Goal: Task Accomplishment & Management: Use online tool/utility

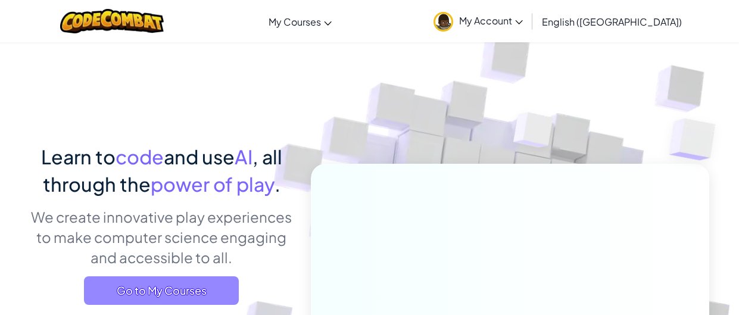
click at [193, 293] on span "Go to My Courses" at bounding box center [161, 290] width 155 height 29
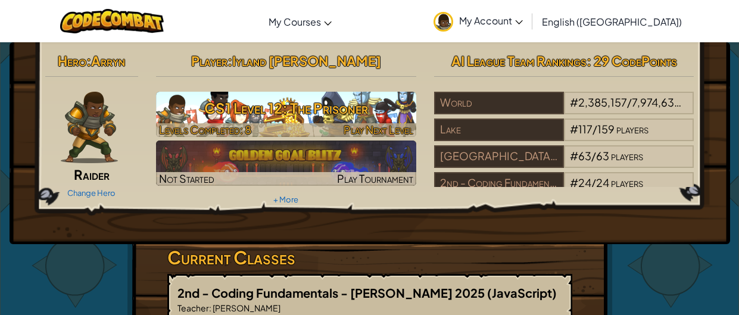
click at [220, 127] on span "Levels Completed: 8" at bounding box center [205, 130] width 92 height 14
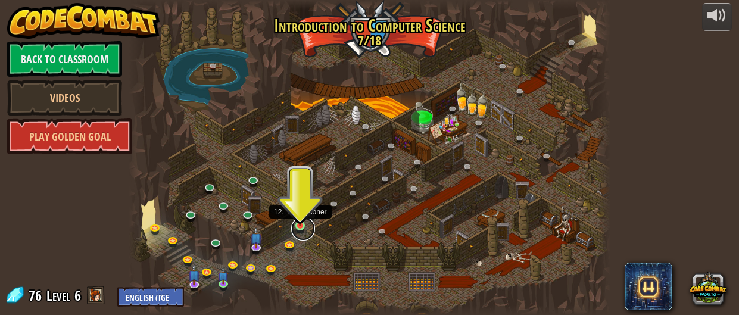
click at [305, 226] on link at bounding box center [303, 229] width 24 height 24
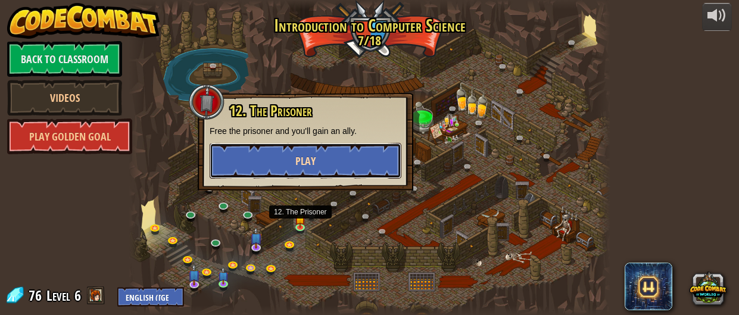
click at [315, 164] on button "Play" at bounding box center [306, 161] width 192 height 36
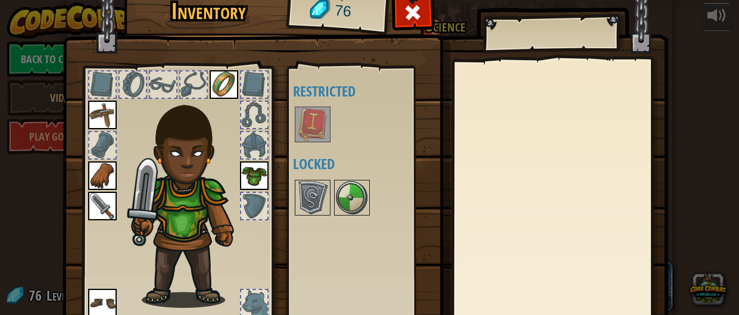
scroll to position [95, 0]
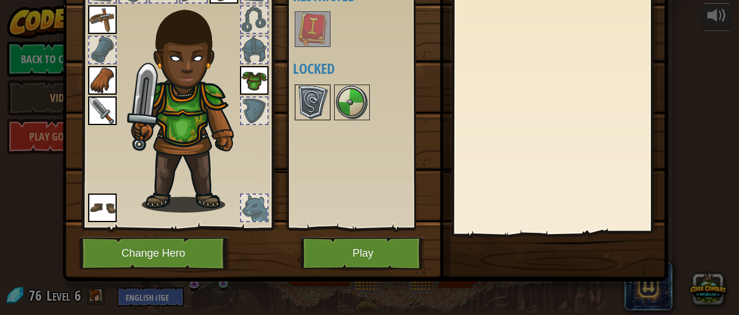
click at [315, 106] on img at bounding box center [312, 102] width 33 height 33
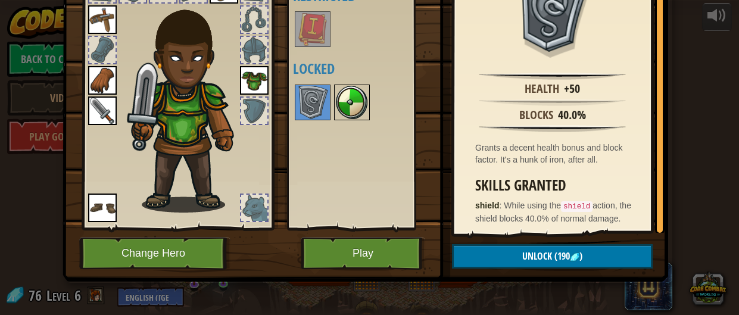
click at [339, 104] on img at bounding box center [351, 102] width 33 height 33
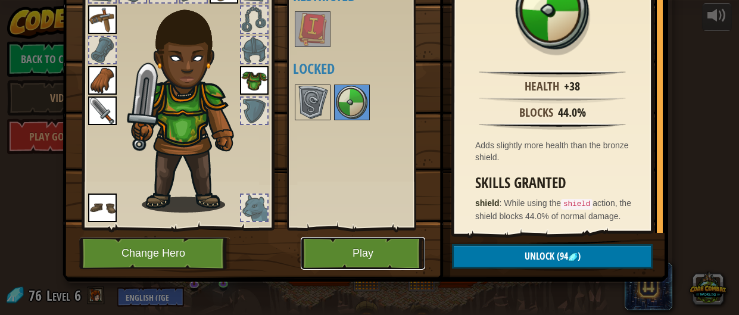
click at [357, 246] on button "Play" at bounding box center [363, 253] width 124 height 33
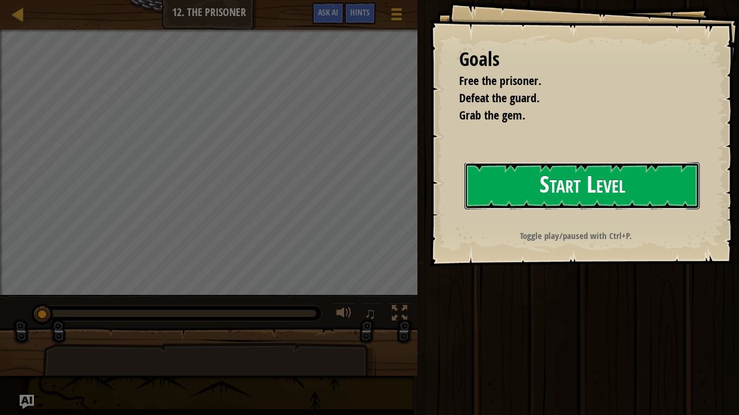
click at [467, 180] on button "Start Level" at bounding box center [581, 185] width 235 height 47
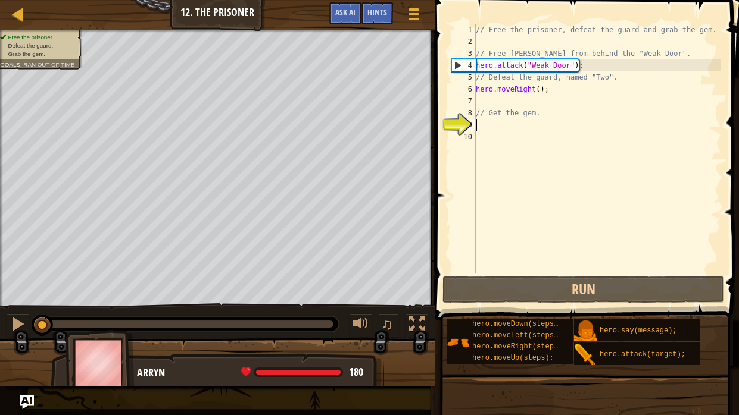
click at [512, 101] on div "// Free the prisoner, defeat the guard and grab the gem. // Free [PERSON_NAME] …" at bounding box center [597, 161] width 248 height 274
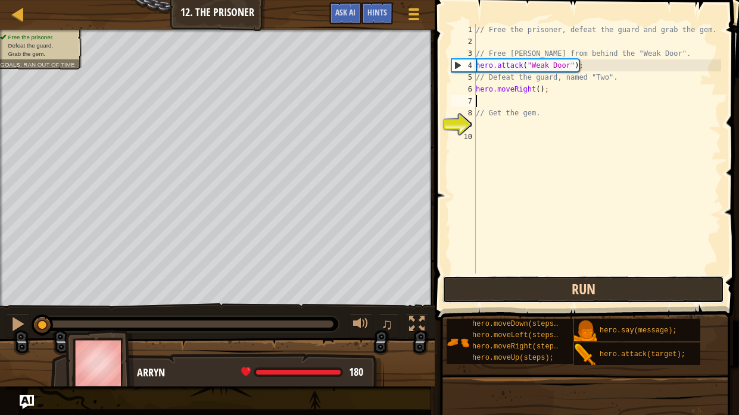
click at [501, 288] on button "Run" at bounding box center [583, 289] width 282 height 27
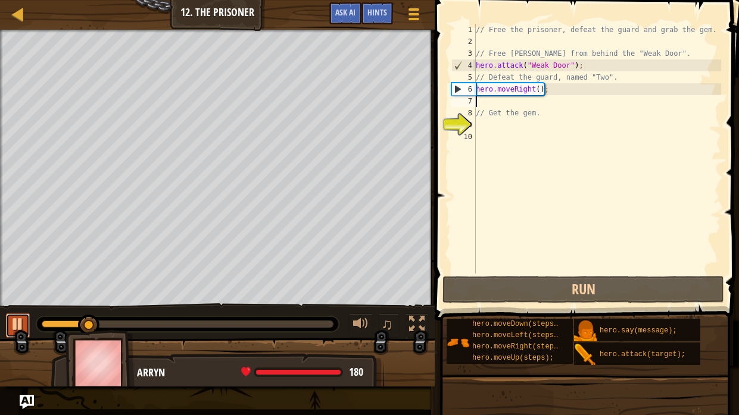
click at [20, 314] on div at bounding box center [17, 324] width 15 height 15
click at [484, 95] on div "// Free the prisoner, defeat the guard and grab the gem. // Free [PERSON_NAME] …" at bounding box center [597, 161] width 248 height 274
click at [539, 89] on div "// Free the prisoner, defeat the guard and grab the gem. // Free [PERSON_NAME] …" at bounding box center [597, 161] width 248 height 274
type textarea "hero.moveRight(2);"
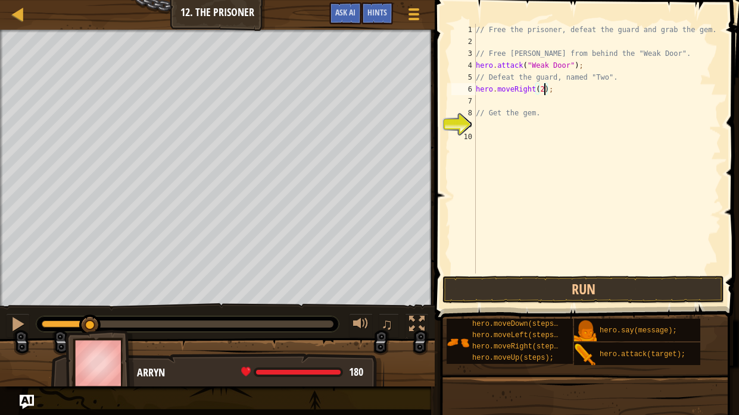
scroll to position [5, 0]
click at [622, 290] on button "Run" at bounding box center [583, 289] width 282 height 27
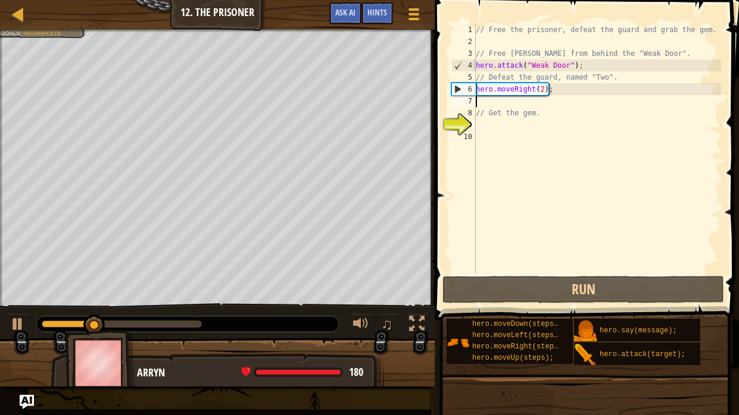
click at [542, 89] on div "// Free the prisoner, defeat the guard and grab the gem. // Free [PERSON_NAME] …" at bounding box center [597, 161] width 248 height 274
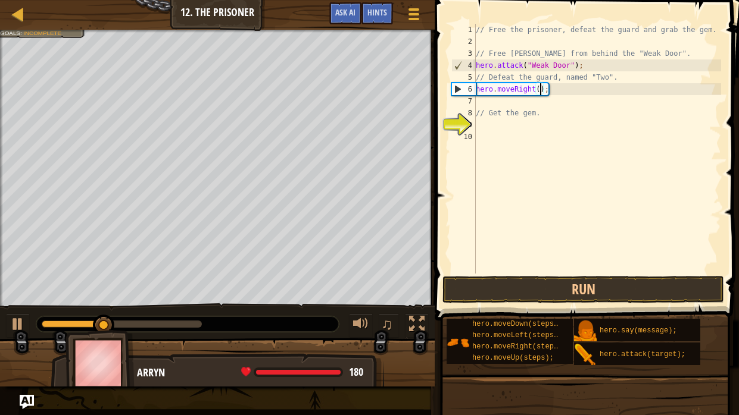
scroll to position [5, 5]
type textarea "hero.moveRight(3);"
click at [574, 299] on button "Run" at bounding box center [583, 289] width 282 height 27
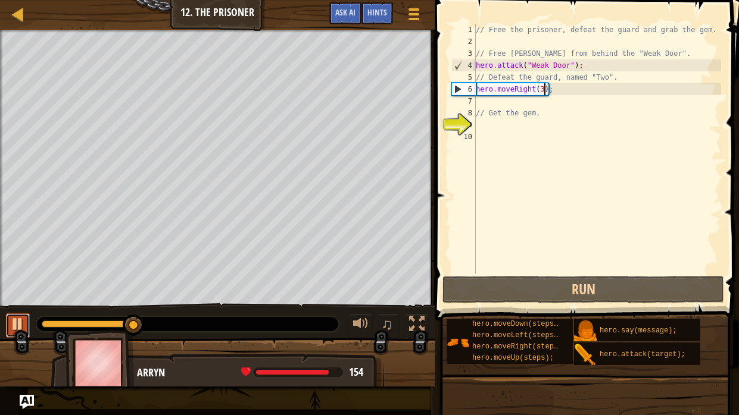
click at [13, 314] on div at bounding box center [17, 324] width 15 height 15
click at [574, 104] on div "// Free the prisoner, defeat the guard and grab the gem. // Free [PERSON_NAME] …" at bounding box center [597, 161] width 248 height 274
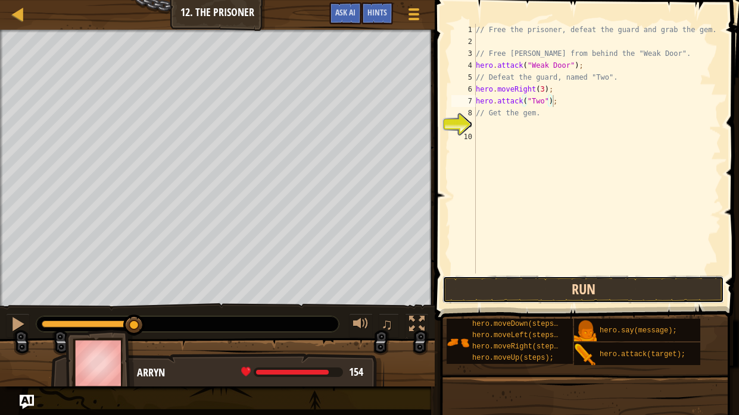
click at [499, 284] on button "Run" at bounding box center [583, 289] width 282 height 27
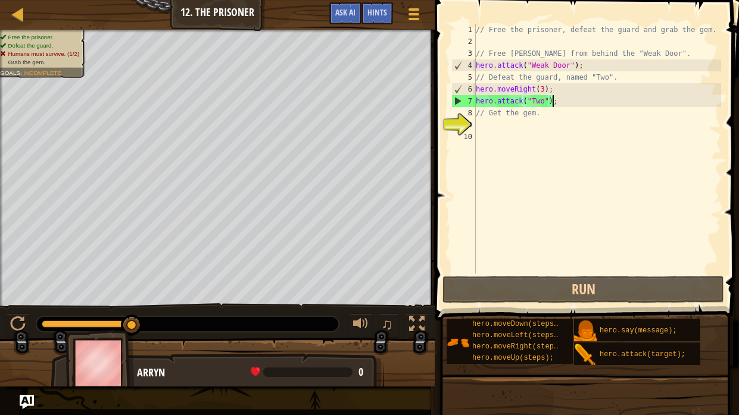
click at [570, 108] on div "// Free the prisoner, defeat the guard and grab the gem. // Free [PERSON_NAME] …" at bounding box center [597, 161] width 248 height 274
click at [562, 93] on div "// Free the prisoner, defeat the guard and grab the gem. // Free [PERSON_NAME] …" at bounding box center [597, 161] width 248 height 274
type textarea "hero.moveRight(3);"
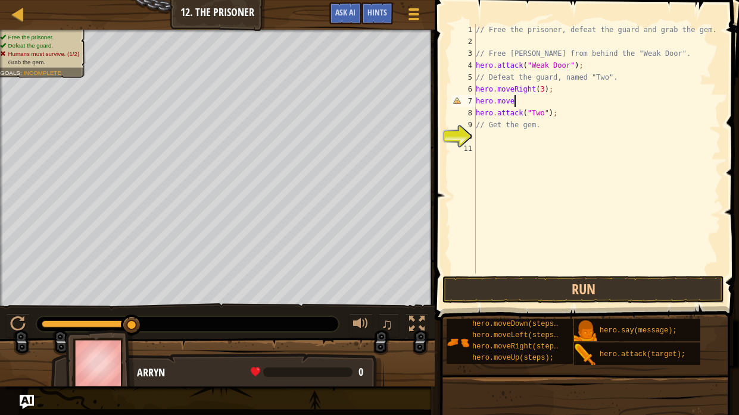
scroll to position [5, 2]
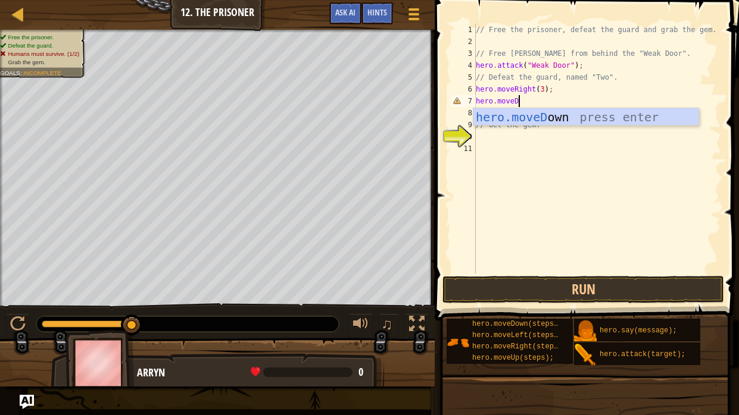
type textarea "hero.moveDo"
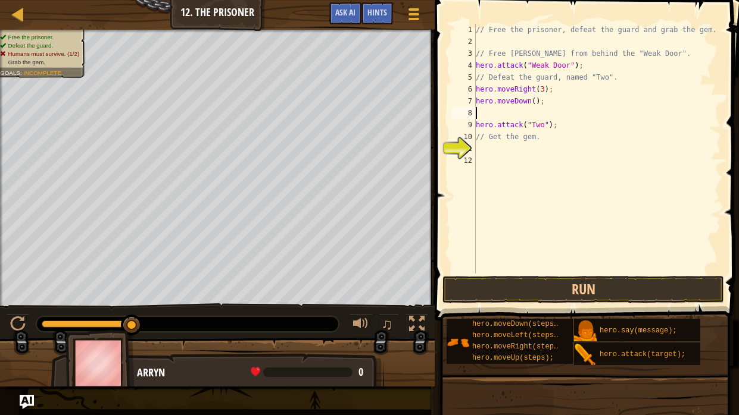
scroll to position [5, 0]
type textarea "hero.moveDown(4);"
type textarea "he"
click at [644, 293] on button "Run" at bounding box center [583, 289] width 282 height 27
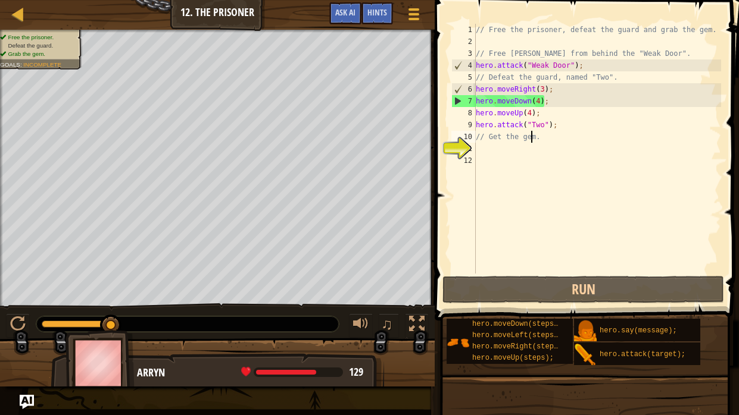
click at [556, 110] on div "// Free the prisoner, defeat the guard and grab the gem. // Free [PERSON_NAME] …" at bounding box center [597, 161] width 248 height 274
click at [549, 112] on div "// Free the prisoner, defeat the guard and grab the gem. // Free [PERSON_NAME] …" at bounding box center [597, 161] width 248 height 274
click at [564, 94] on div "// Free the prisoner, defeat the guard and grab the gem. // Free [PERSON_NAME] …" at bounding box center [597, 161] width 248 height 274
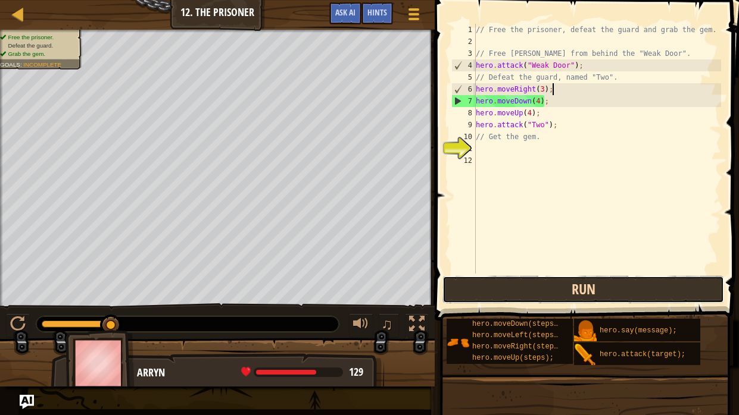
click at [509, 278] on button "Run" at bounding box center [583, 289] width 282 height 27
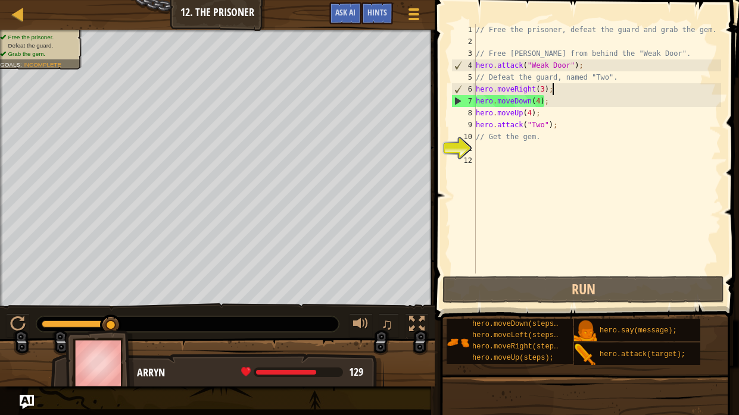
click at [563, 116] on div "// Free the prisoner, defeat the guard and grab the gem. // Free [PERSON_NAME] …" at bounding box center [597, 161] width 248 height 274
click at [532, 114] on div "// Free the prisoner, defeat the guard and grab the gem. // Free [PERSON_NAME] …" at bounding box center [597, 161] width 248 height 274
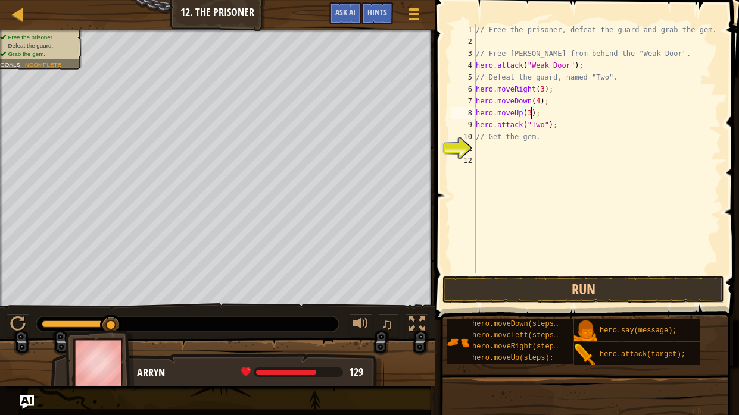
click at [479, 121] on div "// Free the prisoner, defeat the guard and grab the gem. // Free [PERSON_NAME] …" at bounding box center [597, 161] width 248 height 274
click at [559, 125] on div "// Free the prisoner, defeat the guard and grab the gem. // Free [PERSON_NAME] …" at bounding box center [597, 161] width 248 height 274
type textarea "h"
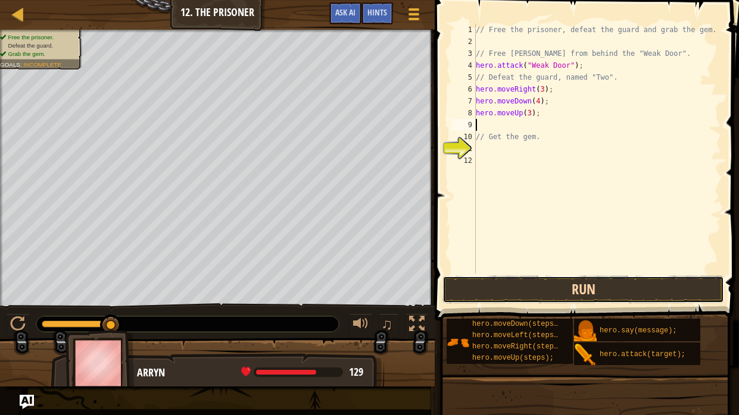
click at [654, 281] on button "Run" at bounding box center [583, 289] width 282 height 27
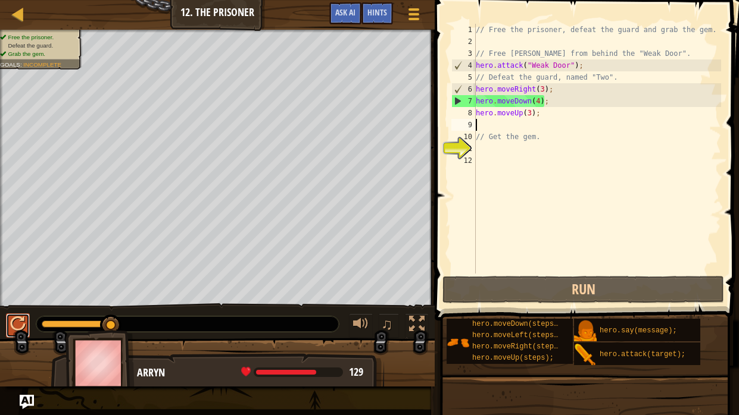
click at [15, 314] on div at bounding box center [17, 324] width 15 height 15
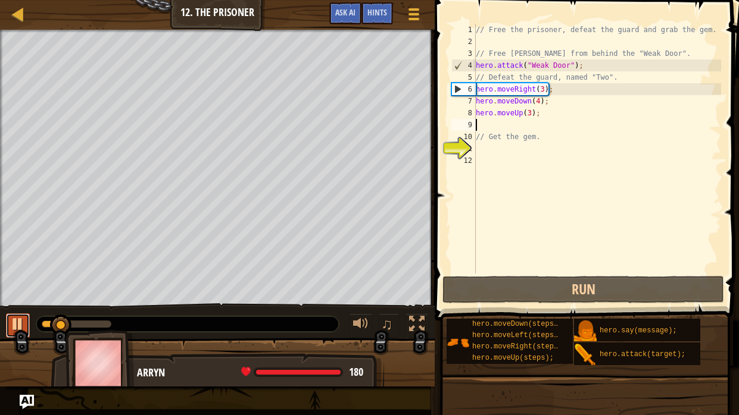
click at [25, 314] on div at bounding box center [17, 324] width 15 height 15
drag, startPoint x: 546, startPoint y: 116, endPoint x: 477, endPoint y: 114, distance: 69.1
click at [477, 114] on div "// Free the prisoner, defeat the guard and grab the gem. // Free [PERSON_NAME] …" at bounding box center [597, 161] width 248 height 274
type textarea "hero.moveUp(3);"
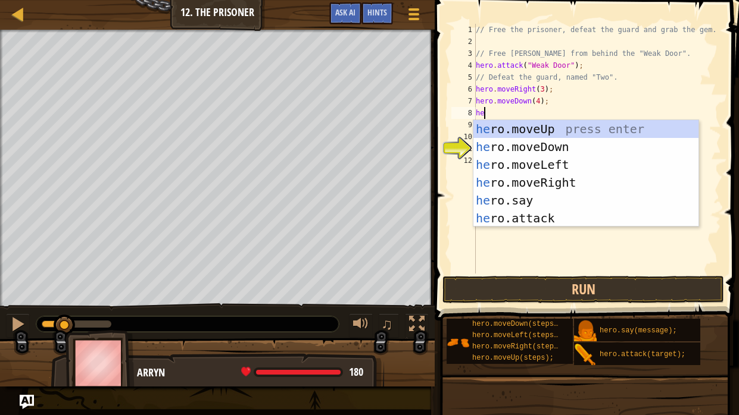
type textarea "her"
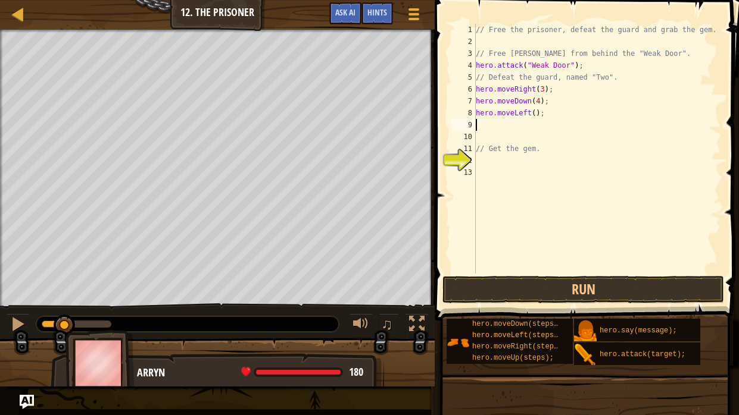
type textarea "hero.moveLeft();"
type textarea "h"
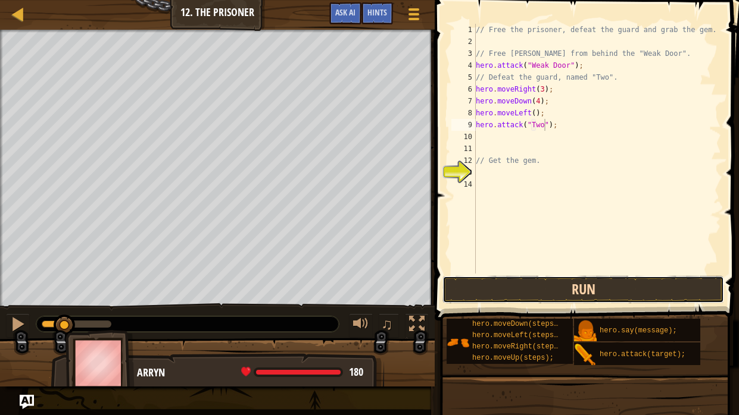
click at [510, 298] on button "Run" at bounding box center [583, 289] width 282 height 27
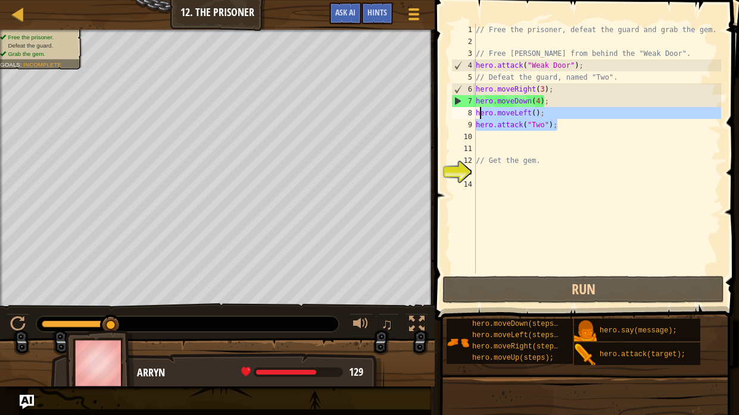
drag, startPoint x: 559, startPoint y: 120, endPoint x: 478, endPoint y: 111, distance: 81.4
click at [478, 111] on div "// Free the prisoner, defeat the guard and grab the gem. // Free [PERSON_NAME] …" at bounding box center [597, 161] width 248 height 274
type textarea "h"
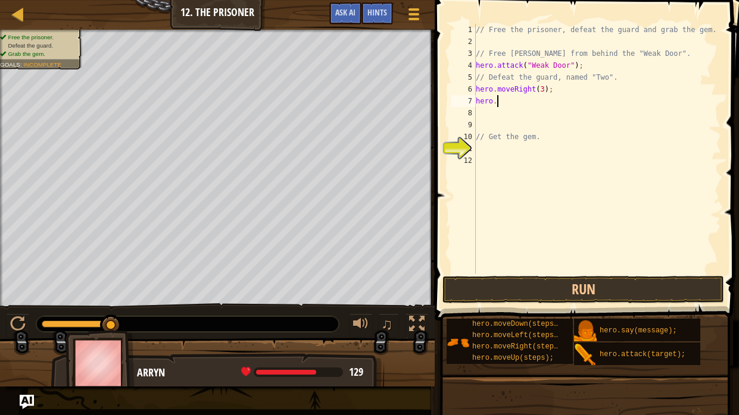
type textarea "h"
click at [366, 14] on div "Hints" at bounding box center [377, 13] width 32 height 22
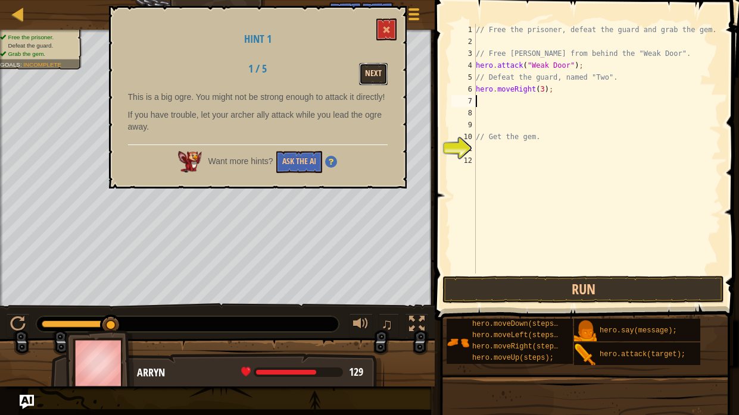
click at [382, 70] on button "Next" at bounding box center [373, 74] width 29 height 22
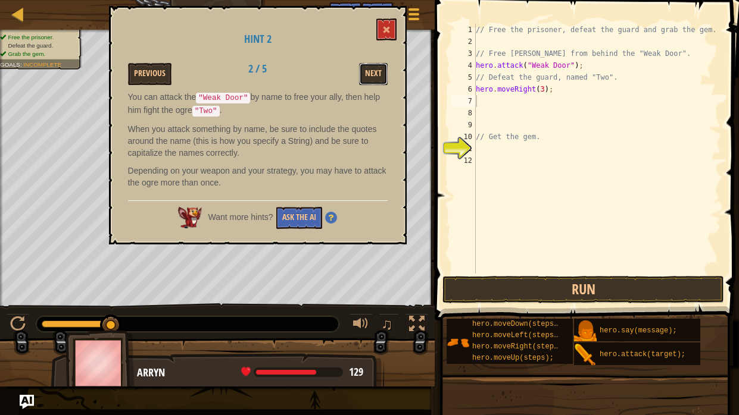
click at [382, 70] on button "Next" at bounding box center [373, 74] width 29 height 22
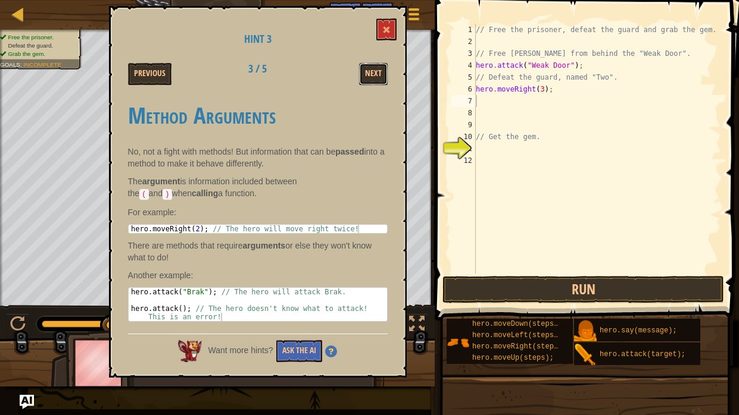
click at [382, 70] on button "Next" at bounding box center [373, 74] width 29 height 22
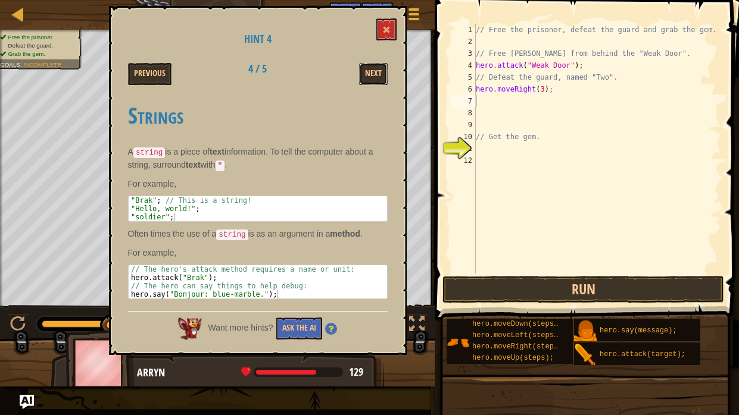
click at [382, 70] on button "Next" at bounding box center [373, 74] width 29 height 22
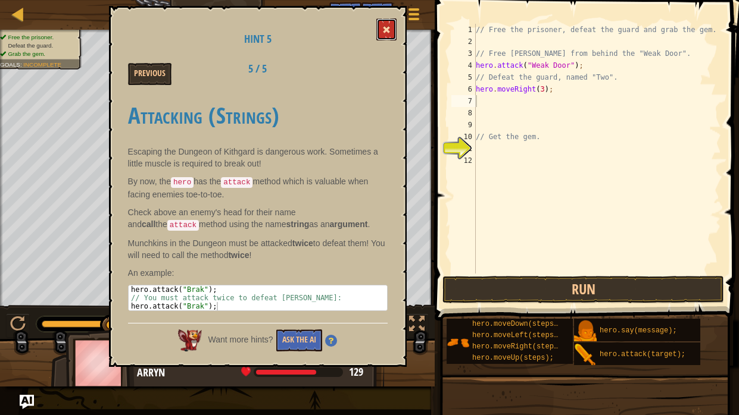
click at [384, 26] on span at bounding box center [386, 30] width 8 height 8
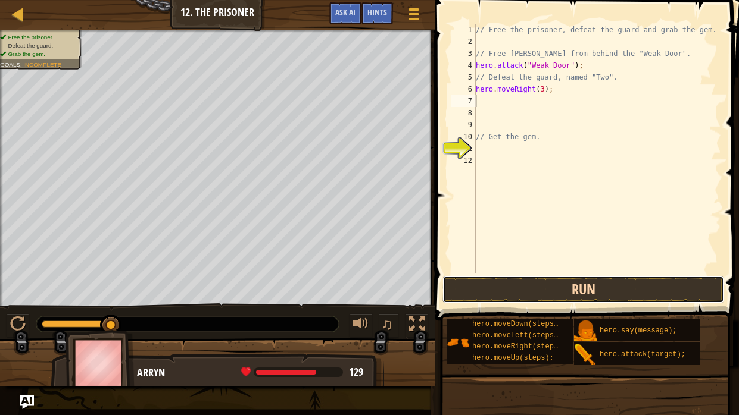
click at [518, 296] on button "Run" at bounding box center [583, 289] width 282 height 27
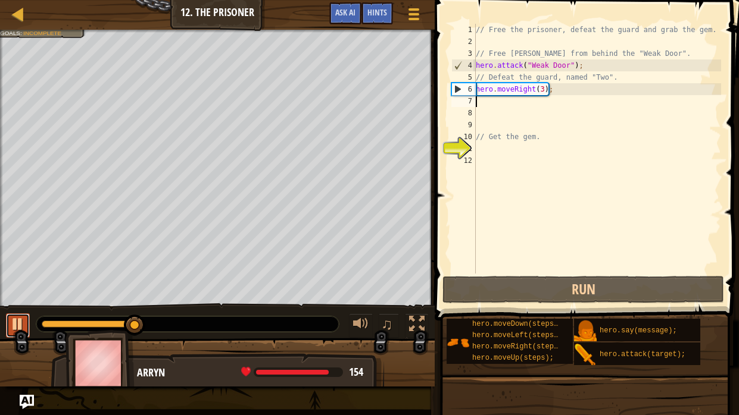
click at [21, 314] on div at bounding box center [17, 324] width 15 height 15
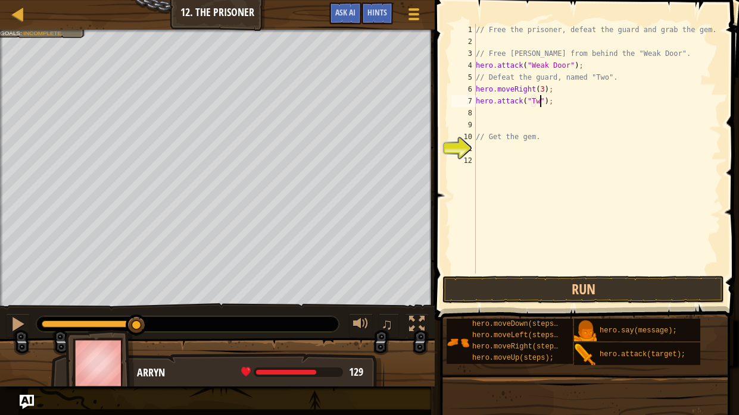
scroll to position [5, 5]
click at [474, 102] on div "7" at bounding box center [463, 101] width 24 height 12
click at [563, 102] on div "// Free the prisoner, defeat the guard and grab the gem. // Free [PERSON_NAME] …" at bounding box center [597, 161] width 248 height 274
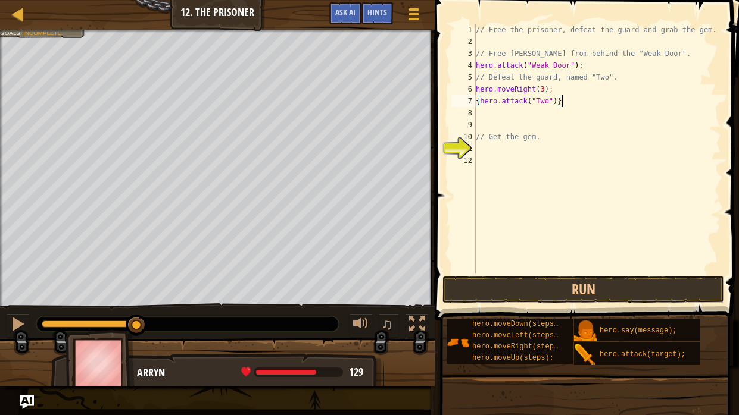
click at [531, 304] on span at bounding box center [588, 143] width 314 height 356
click at [526, 298] on button "Run" at bounding box center [583, 289] width 282 height 27
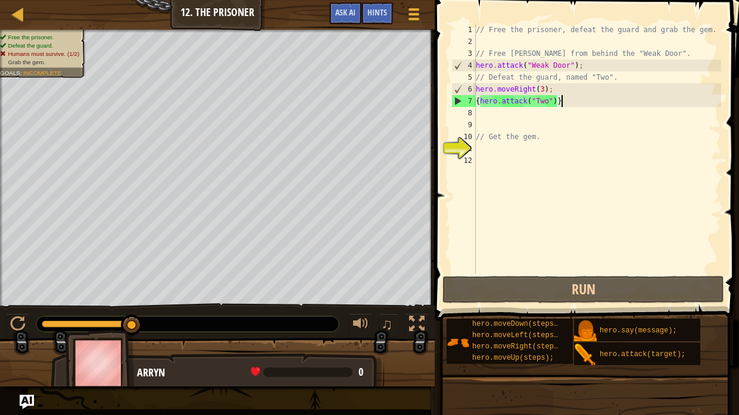
click at [552, 85] on div "// Free the prisoner, defeat the guard and grab the gem. // Free [PERSON_NAME] …" at bounding box center [597, 161] width 248 height 274
type textarea "hero.moveRight(3);"
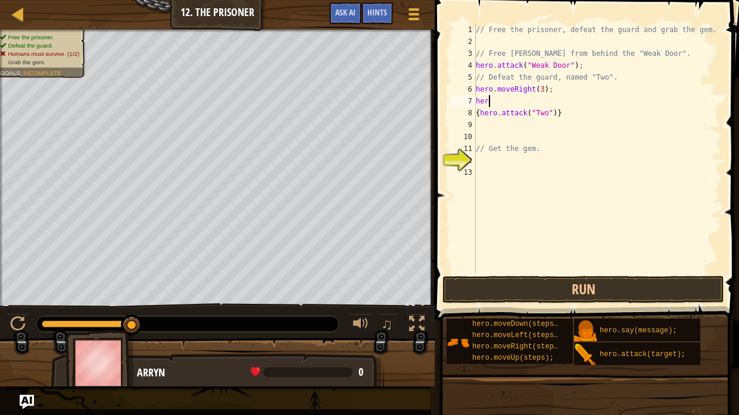
scroll to position [5, 1]
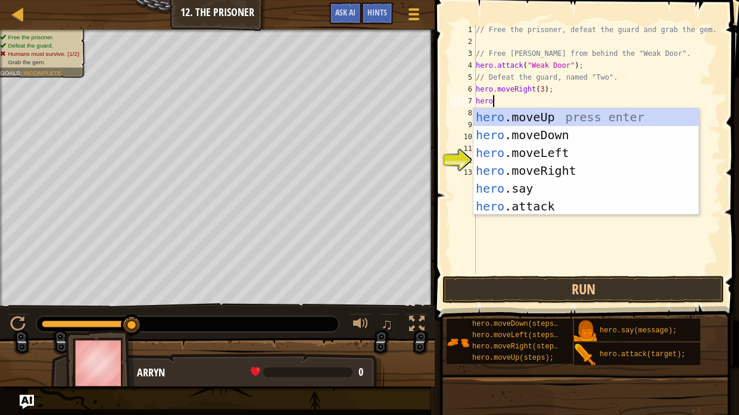
type textarea "hero."
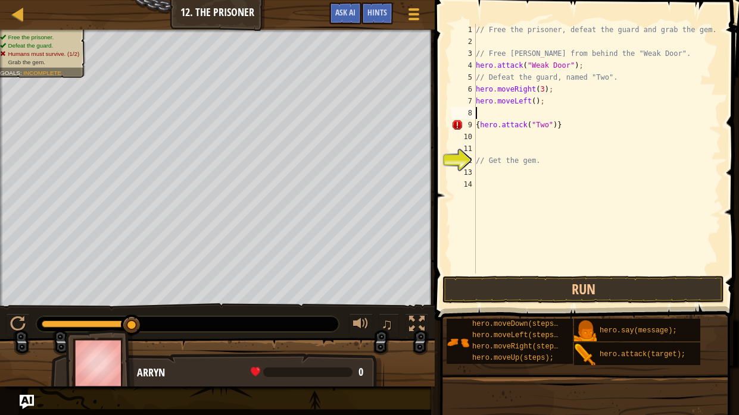
scroll to position [5, 0]
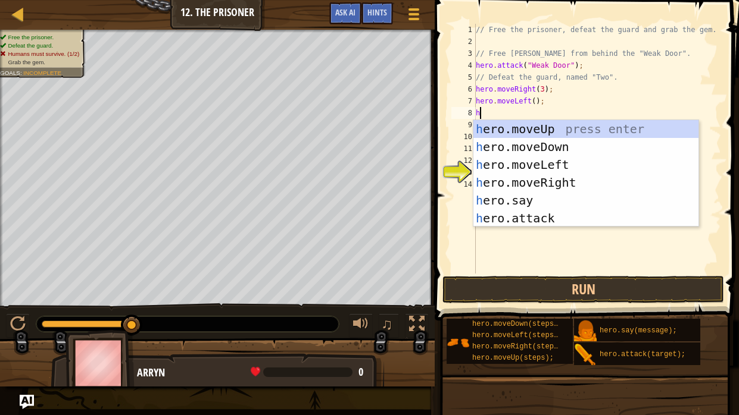
type textarea "her"
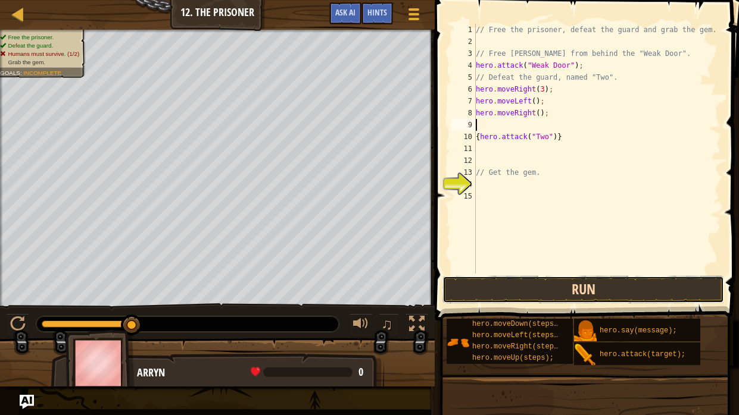
click at [562, 288] on button "Run" at bounding box center [583, 289] width 282 height 27
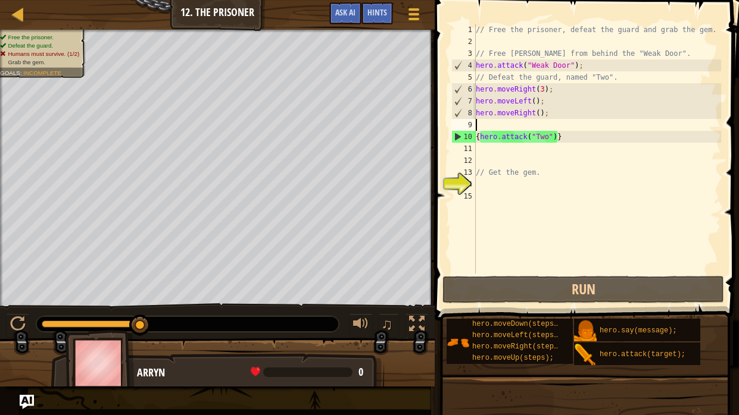
click at [548, 115] on div "// Free the prisoner, defeat the guard and grab the gem. // Free [PERSON_NAME] …" at bounding box center [597, 161] width 248 height 274
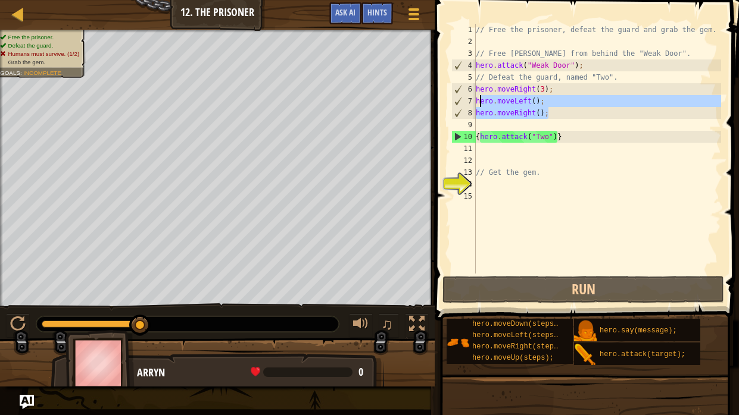
drag, startPoint x: 549, startPoint y: 107, endPoint x: 478, endPoint y: 99, distance: 71.8
click at [478, 99] on div "// Free the prisoner, defeat the guard and grab the gem. // Free [PERSON_NAME] …" at bounding box center [597, 161] width 248 height 274
type textarea "h"
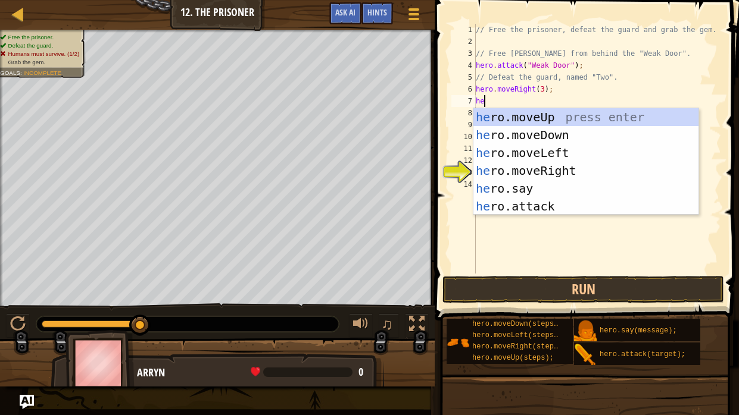
type textarea "h"
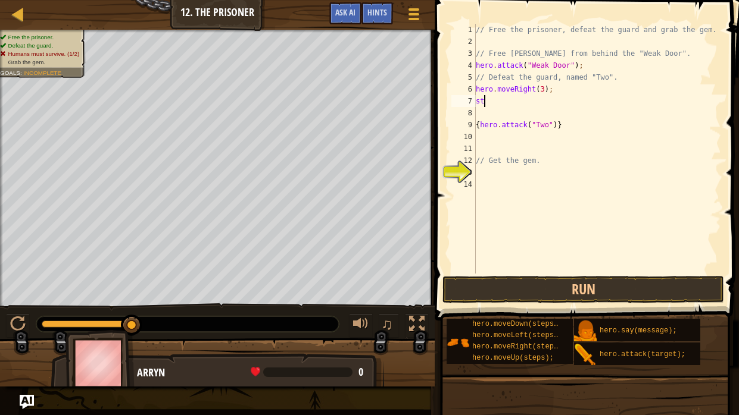
type textarea "s"
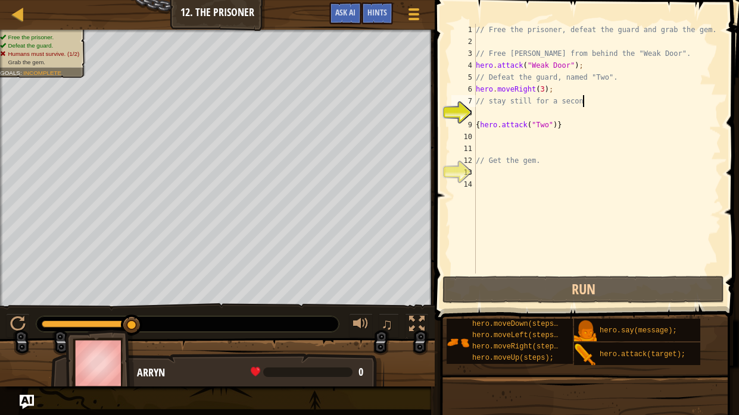
scroll to position [5, 8]
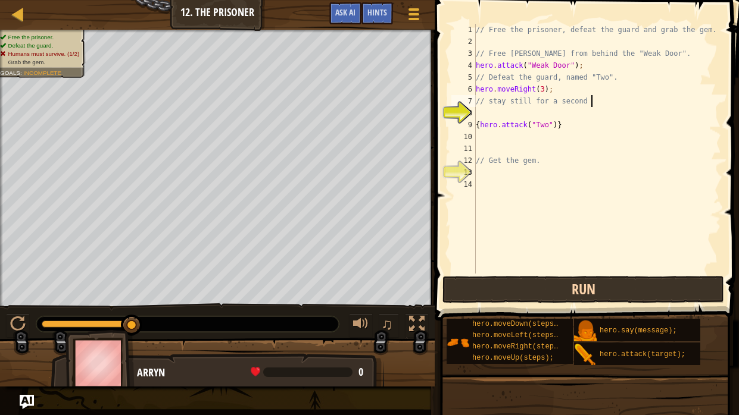
type textarea "// stay still for a second"
click at [502, 282] on button "Run" at bounding box center [583, 289] width 282 height 27
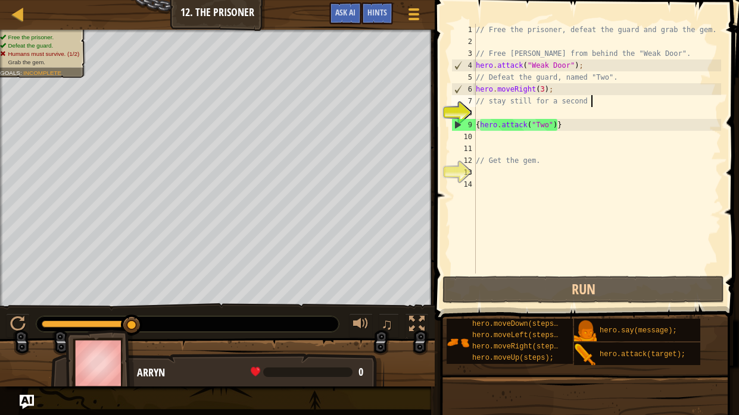
click at [506, 109] on div "// Free the prisoner, defeat the guard and grab the gem. // Free [PERSON_NAME] …" at bounding box center [597, 161] width 248 height 274
drag, startPoint x: 599, startPoint y: 100, endPoint x: 480, endPoint y: 98, distance: 119.0
click at [480, 98] on div "// Free the prisoner, defeat the guard and grab the gem. // Free [PERSON_NAME] …" at bounding box center [597, 161] width 248 height 274
type textarea "/"
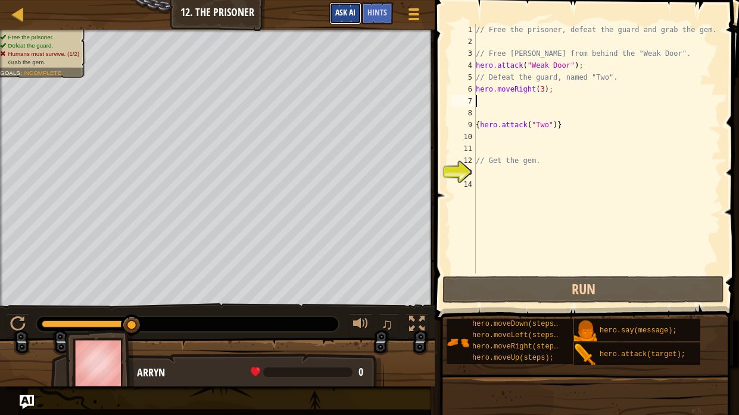
click at [359, 12] on button "Ask AI" at bounding box center [345, 13] width 32 height 22
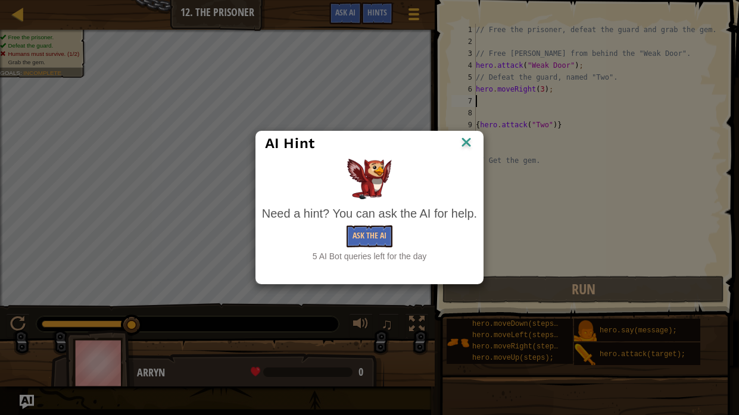
click at [365, 12] on div "AI Hint Need a hint? You can ask the AI for help. Ask the AI 5 AI Bot queries l…" at bounding box center [369, 207] width 739 height 415
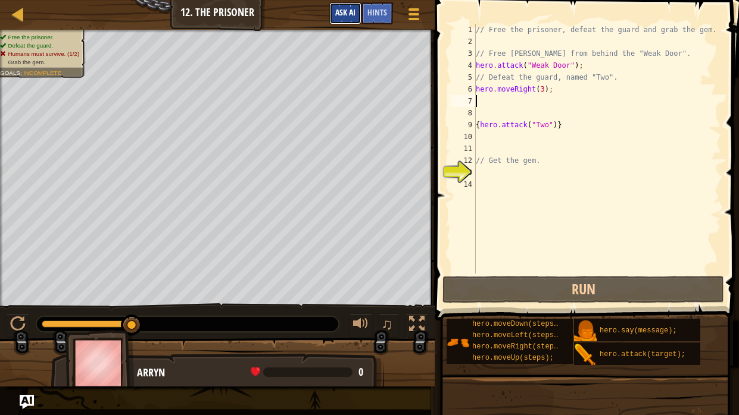
click at [346, 12] on span "Ask AI" at bounding box center [345, 12] width 20 height 11
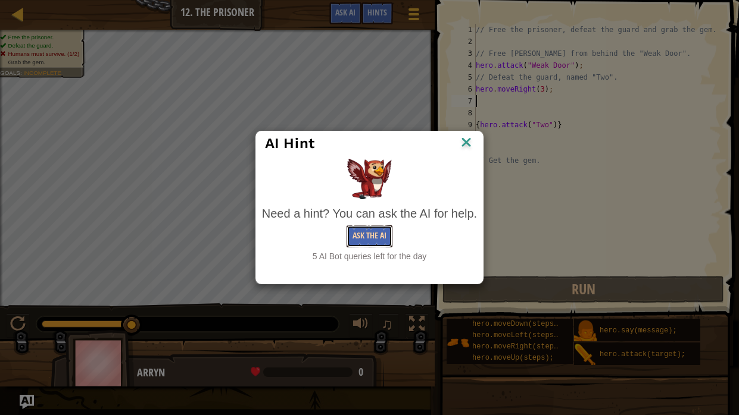
click at [360, 234] on button "Ask the AI" at bounding box center [369, 237] width 46 height 22
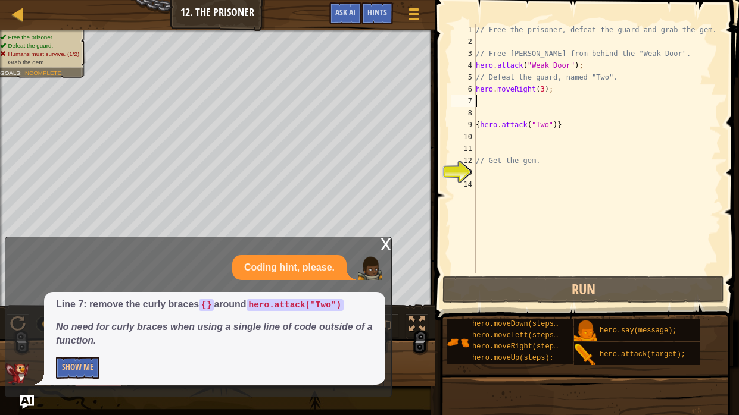
click at [572, 126] on div "// Free the prisoner, defeat the guard and grab the gem. // Free [PERSON_NAME] …" at bounding box center [597, 161] width 248 height 274
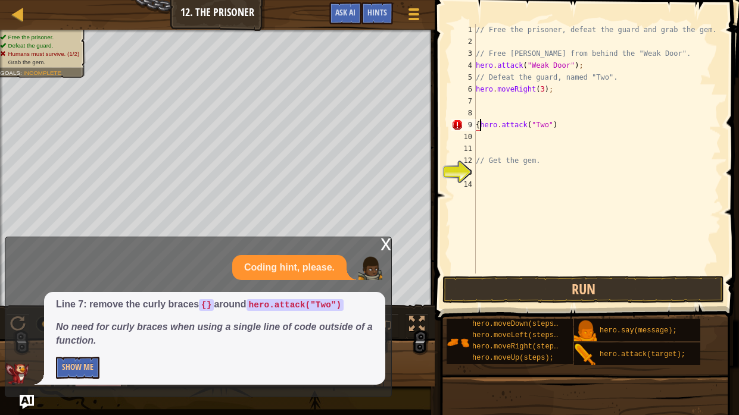
click at [480, 128] on div "// Free the prisoner, defeat the guard and grab the gem. // Free [PERSON_NAME] …" at bounding box center [597, 161] width 248 height 274
type textarea "hero.attack("Two")"
click at [596, 140] on div "// Free the prisoner, defeat the guard and grab the gem. // Free [PERSON_NAME] …" at bounding box center [597, 161] width 248 height 274
click at [570, 128] on div "// Free the prisoner, defeat the guard and grab the gem. // Free [PERSON_NAME] …" at bounding box center [597, 161] width 248 height 274
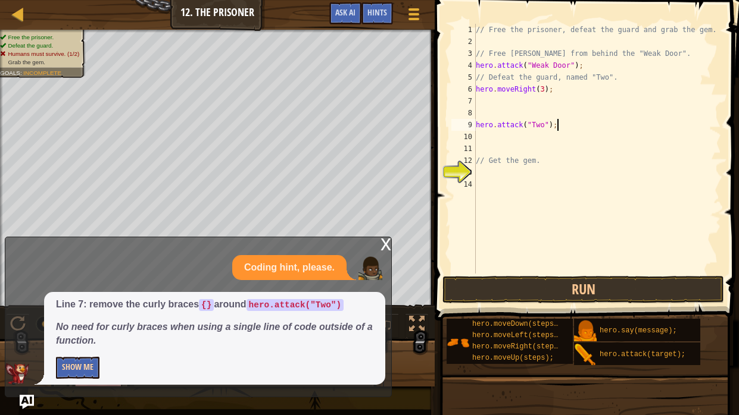
type textarea "hero.attack("Two");"
click at [68, 314] on button "Show Me" at bounding box center [77, 368] width 43 height 22
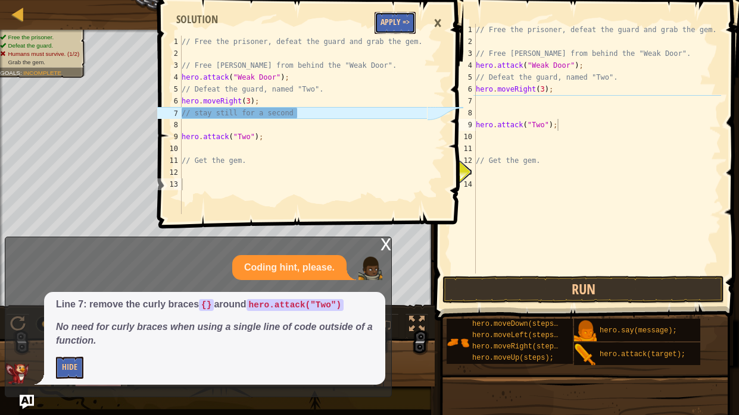
click at [386, 17] on button "Apply =>" at bounding box center [394, 23] width 41 height 22
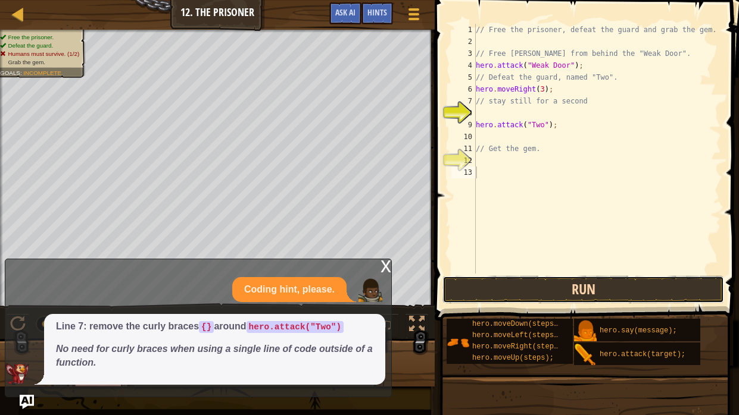
click at [467, 303] on button "Run" at bounding box center [583, 289] width 282 height 27
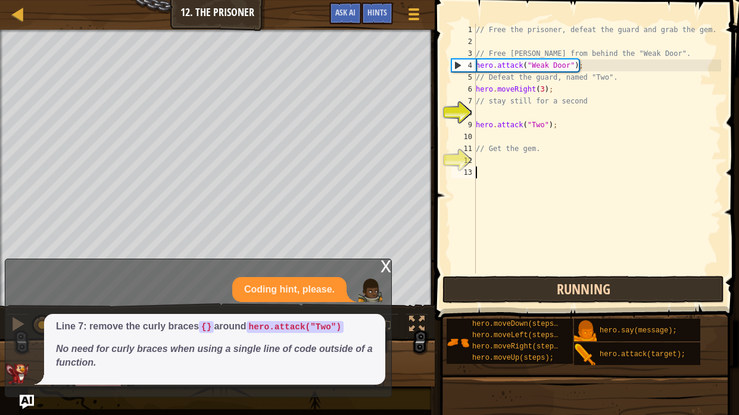
scroll to position [5, 0]
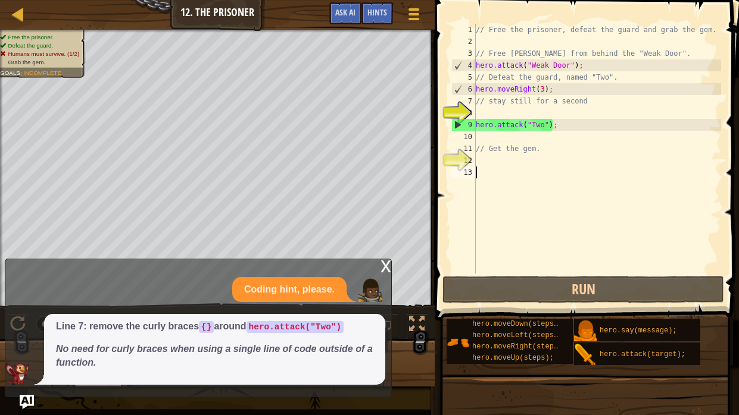
click at [21, 314] on div "Line 7: remove the curly braces {} around hero.attack("Two") No need for curly …" at bounding box center [195, 349] width 380 height 71
click at [29, 314] on img "Ask AI" at bounding box center [26, 402] width 15 height 15
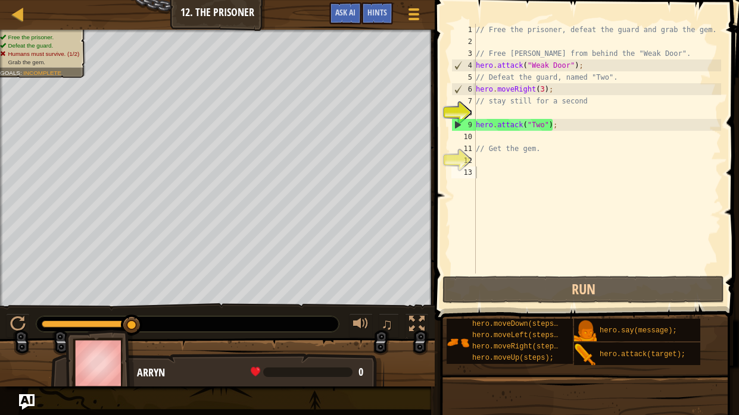
click at [30, 314] on img "Ask AI" at bounding box center [26, 402] width 15 height 15
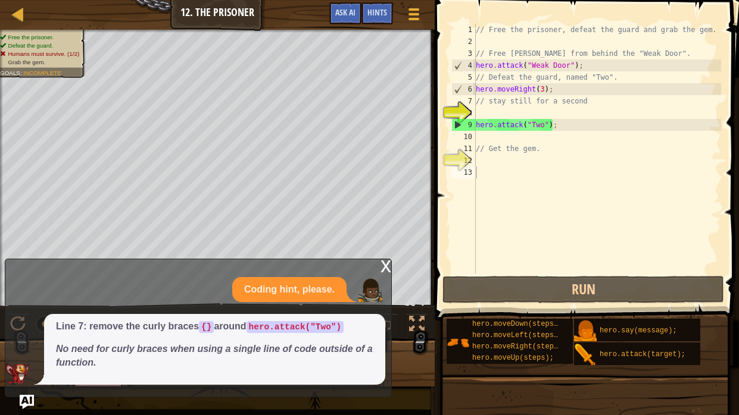
click at [312, 283] on p "Coding hint, please." at bounding box center [289, 290] width 90 height 14
click at [375, 271] on div "x Coding hint, please. Line 7: remove the curly braces {} around hero.attack("T…" at bounding box center [198, 328] width 387 height 139
click at [380, 262] on div "x" at bounding box center [385, 265] width 11 height 12
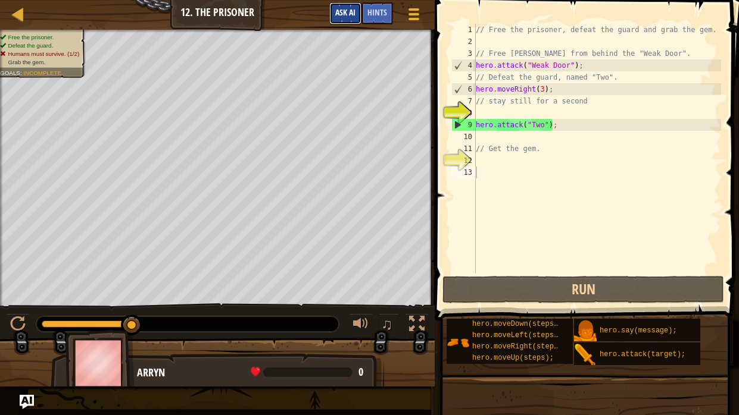
click at [359, 21] on button "Ask AI" at bounding box center [345, 13] width 32 height 22
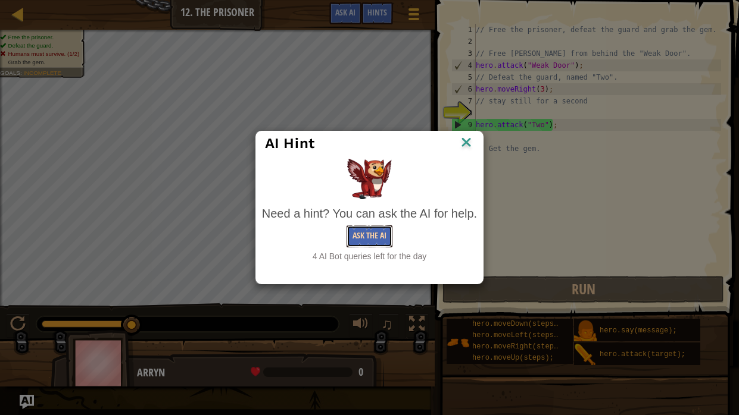
click at [355, 230] on button "Ask the AI" at bounding box center [369, 237] width 46 height 22
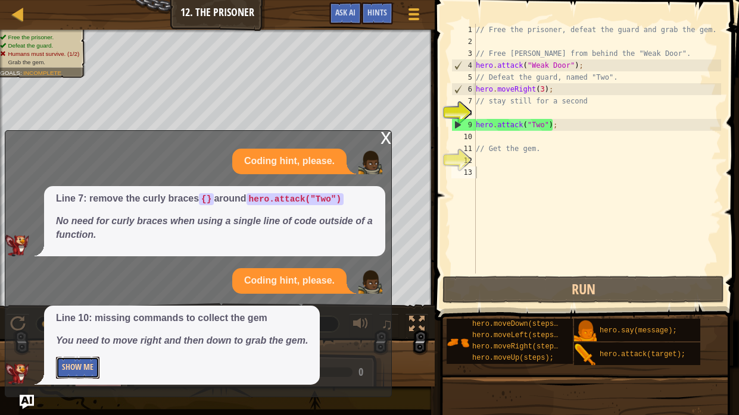
click at [77, 314] on button "Show Me" at bounding box center [77, 368] width 43 height 22
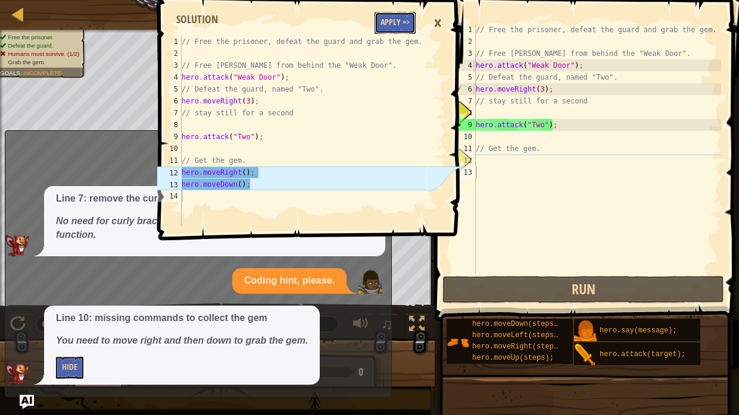
click at [398, 20] on button "Apply =>" at bounding box center [394, 23] width 41 height 22
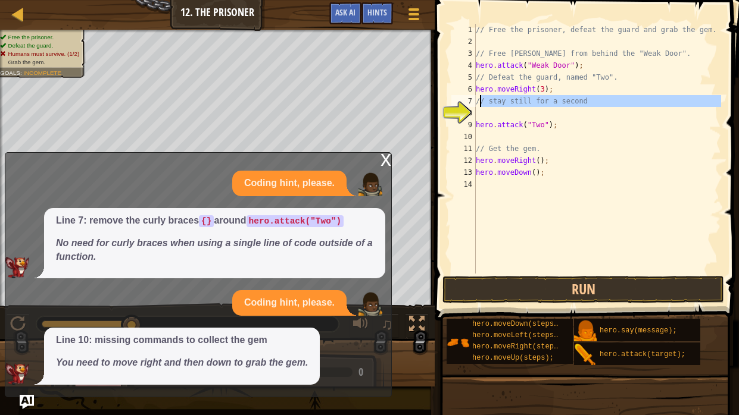
drag, startPoint x: 593, startPoint y: 111, endPoint x: 476, endPoint y: 104, distance: 116.8
click at [476, 104] on div "// Free the prisoner, defeat the guard and grab the gem. // Free [PERSON_NAME] …" at bounding box center [597, 161] width 248 height 274
type textarea "// stay still for a second"
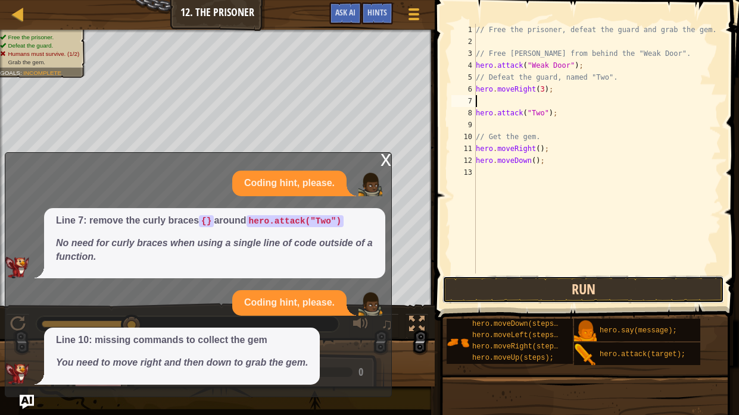
click at [540, 282] on button "Run" at bounding box center [583, 289] width 282 height 27
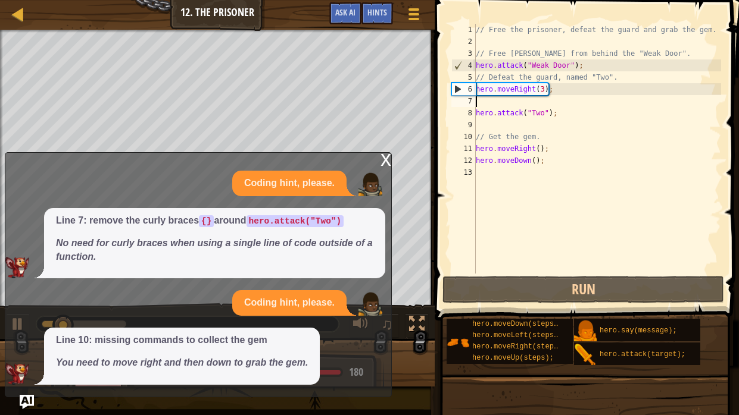
click at [386, 164] on div "x" at bounding box center [385, 159] width 11 height 12
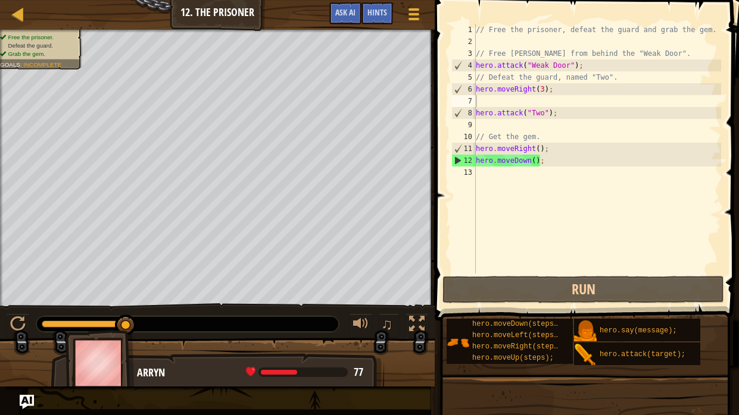
type textarea "hero.moveDown();"
click at [545, 166] on div "// Free the prisoner, defeat the guard and grab the gem. // Free [PERSON_NAME] …" at bounding box center [597, 161] width 248 height 274
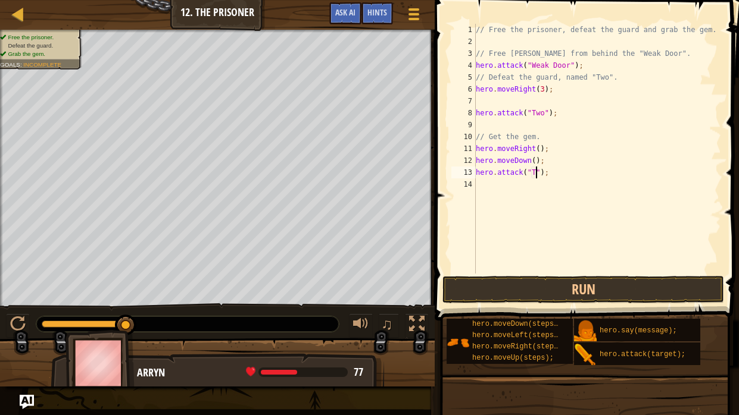
scroll to position [5, 5]
type textarea "hero.attack("Two");"
click at [592, 295] on button "Run" at bounding box center [583, 289] width 282 height 27
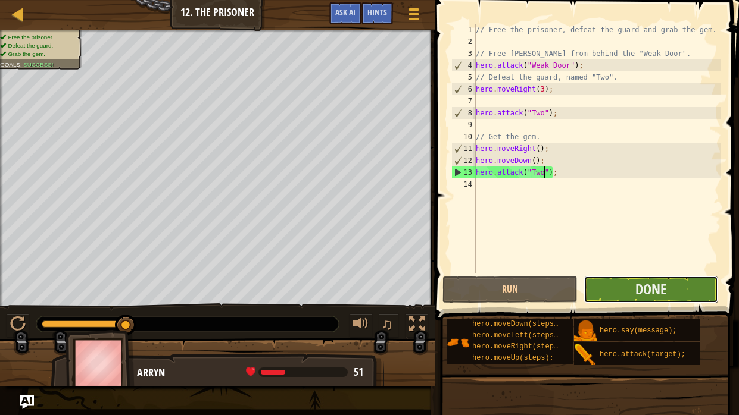
click at [673, 293] on button "Done" at bounding box center [650, 289] width 135 height 27
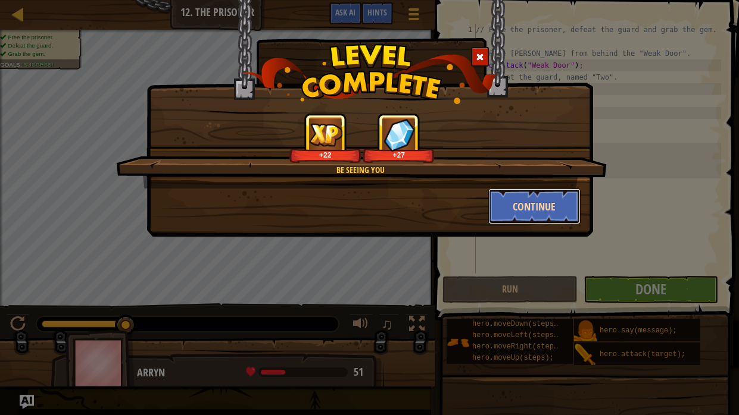
click at [545, 213] on button "Continue" at bounding box center [534, 207] width 92 height 36
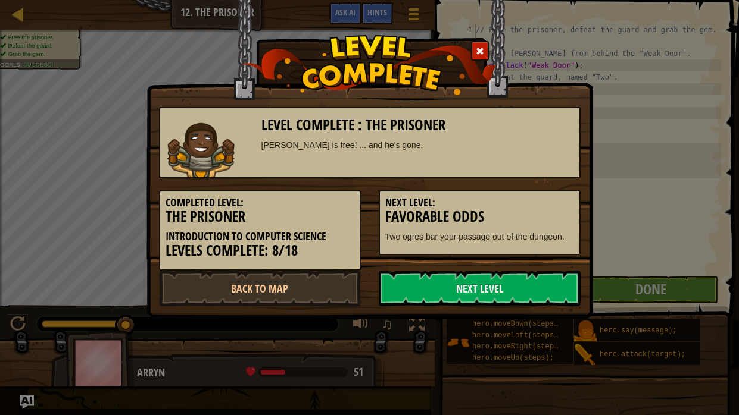
click at [555, 201] on h5 "Next Level:" at bounding box center [479, 203] width 189 height 12
click at [549, 197] on h5 "Next Level:" at bounding box center [479, 203] width 189 height 12
click at [549, 206] on h5 "Next Level:" at bounding box center [479, 203] width 189 height 12
click at [484, 292] on link "Next Level" at bounding box center [480, 289] width 202 height 36
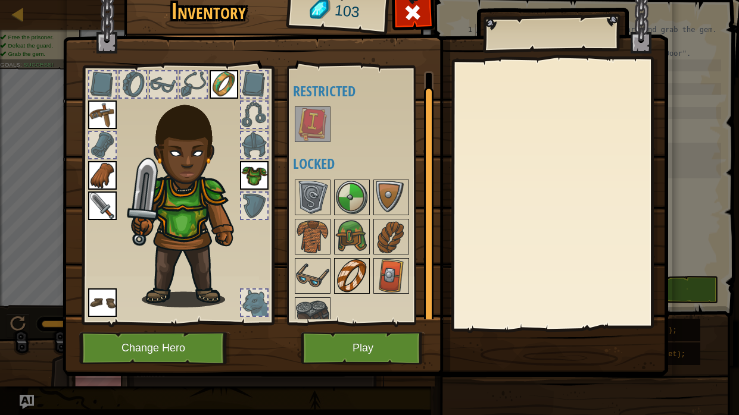
scroll to position [14, 0]
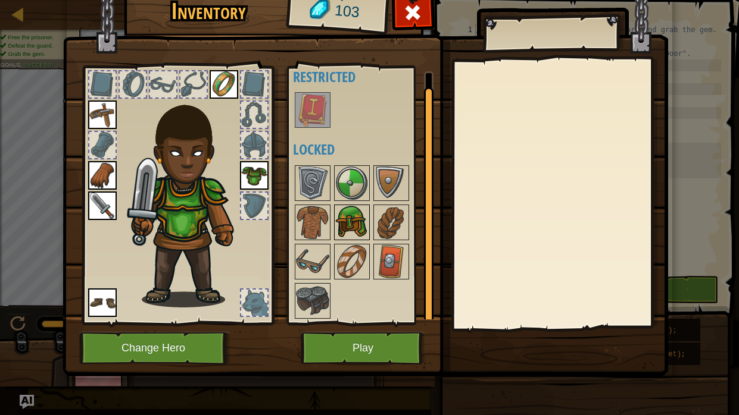
click at [345, 224] on img at bounding box center [351, 222] width 33 height 33
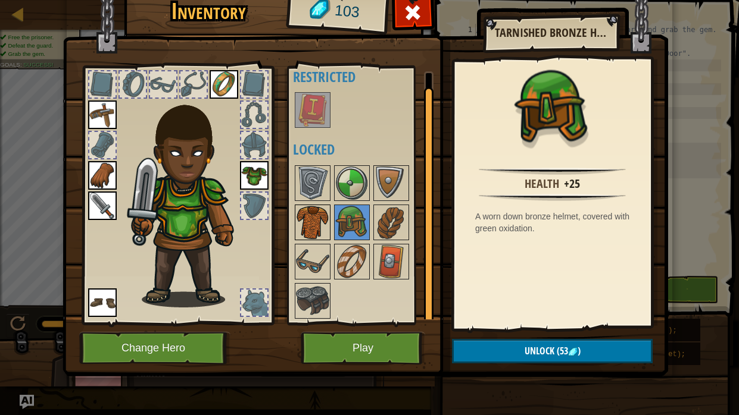
click at [328, 224] on img at bounding box center [312, 222] width 33 height 33
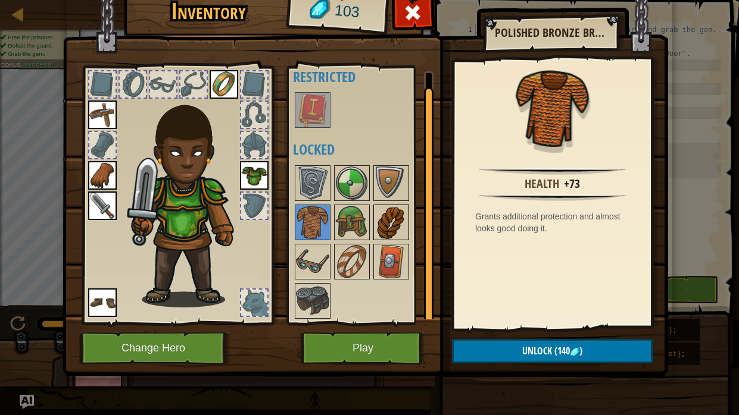
click at [374, 230] on img at bounding box center [390, 222] width 33 height 33
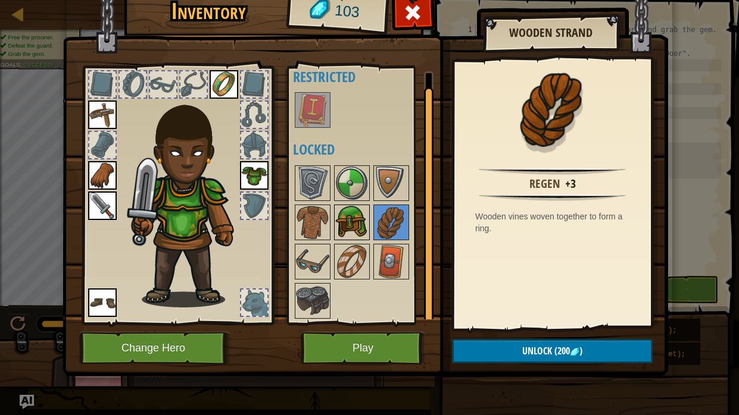
click at [358, 229] on img at bounding box center [351, 222] width 33 height 33
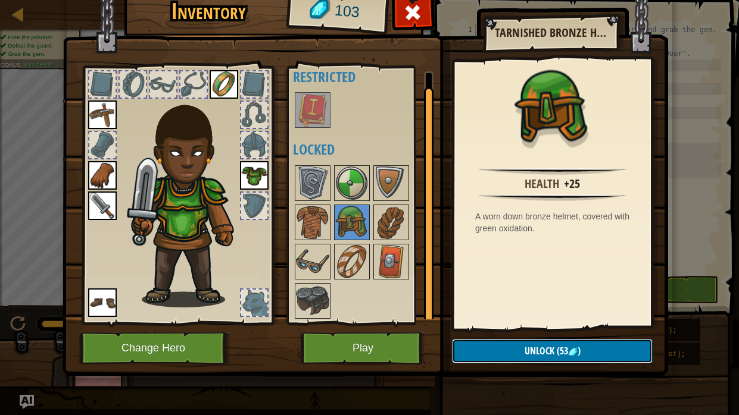
click at [507, 314] on button "Unlock (53 )" at bounding box center [552, 351] width 201 height 24
click at [488, 314] on button "Confirm" at bounding box center [552, 351] width 201 height 24
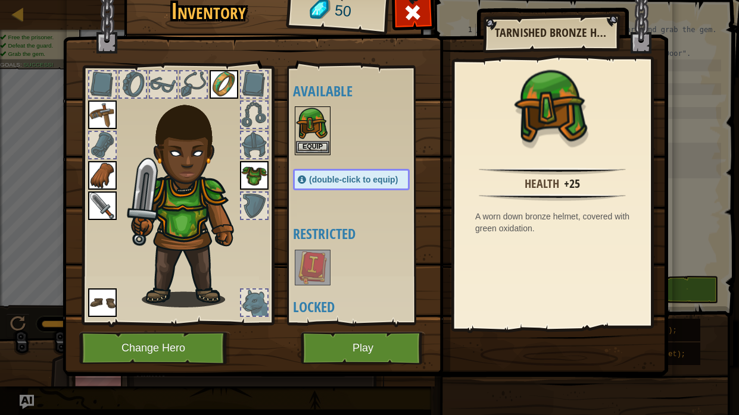
click at [307, 126] on img at bounding box center [312, 124] width 33 height 33
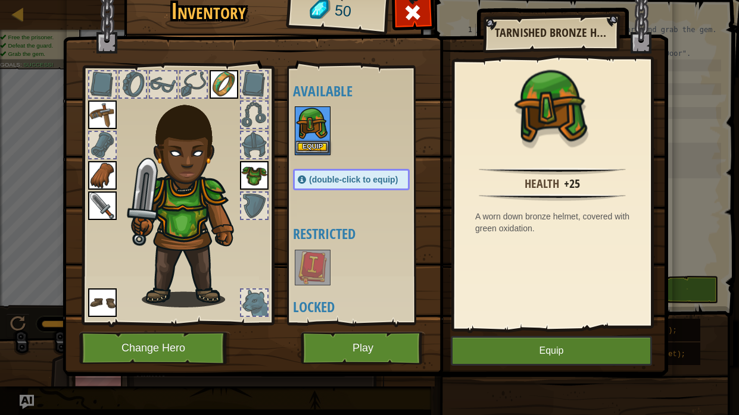
click at [307, 126] on img at bounding box center [312, 124] width 33 height 33
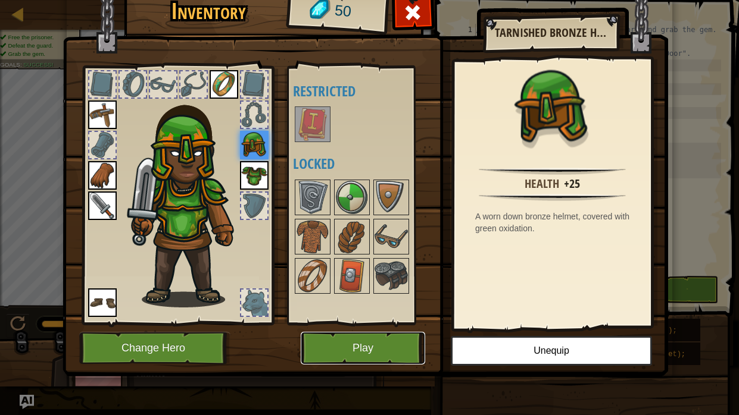
click at [355, 314] on button "Play" at bounding box center [363, 348] width 124 height 33
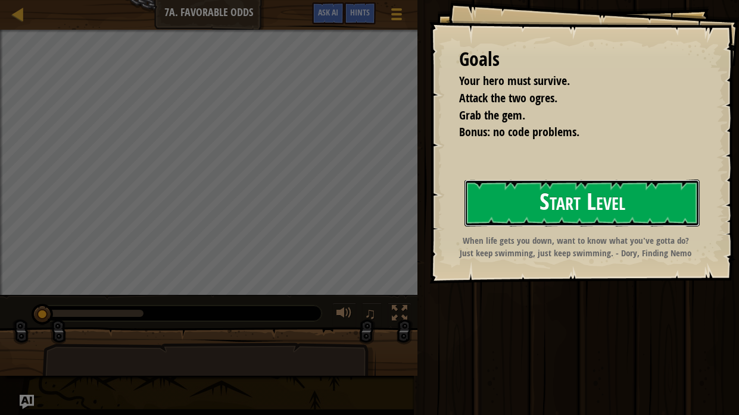
click at [498, 195] on button "Start Level" at bounding box center [581, 203] width 235 height 47
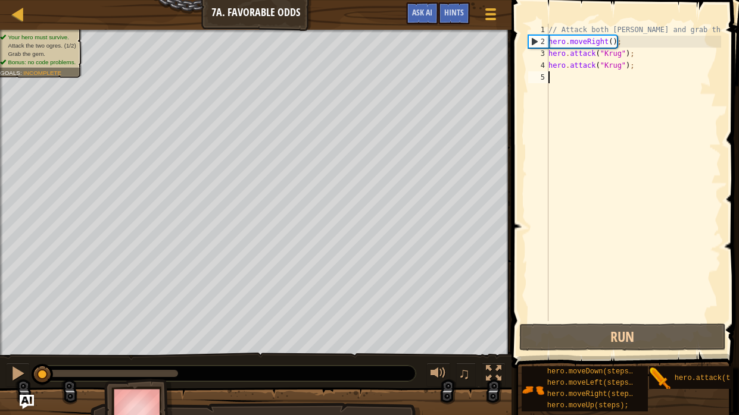
click at [564, 79] on div "// Attack both [PERSON_NAME] and grab the gem. hero . moveRight ( ) ; hero . at…" at bounding box center [633, 184] width 175 height 321
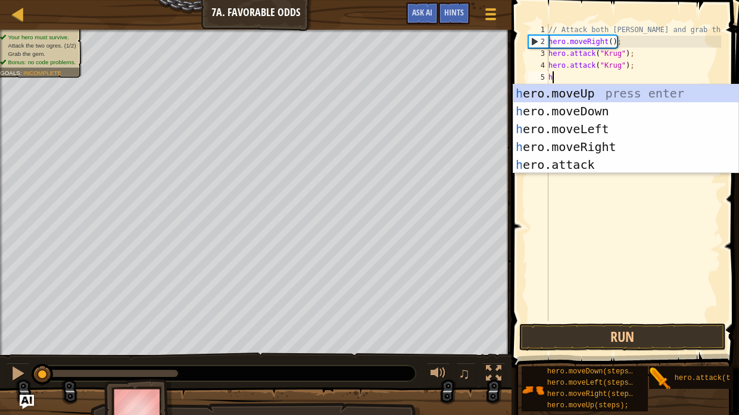
type textarea "hero"
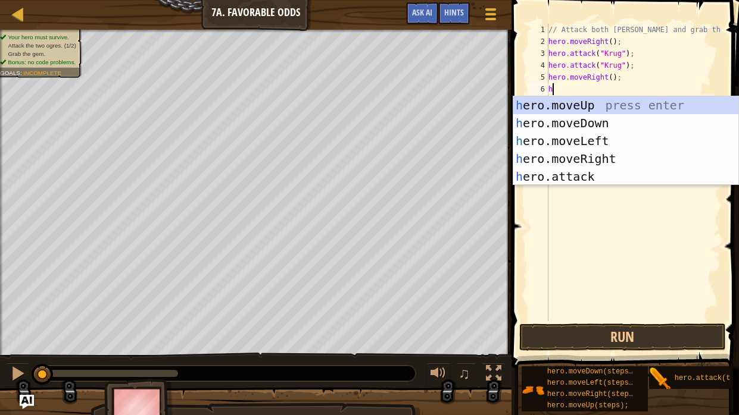
type textarea "he"
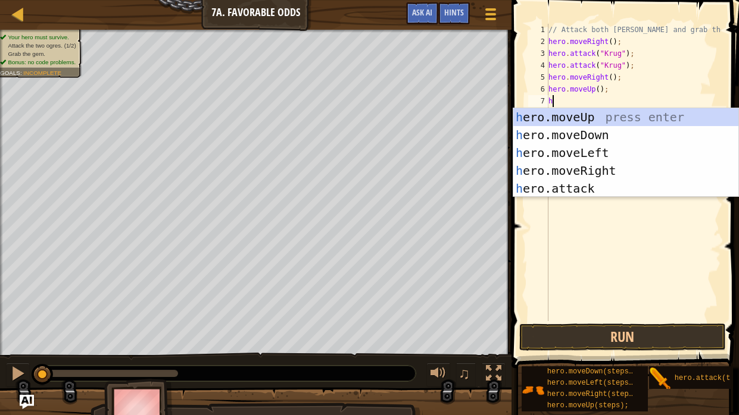
scroll to position [5, 1]
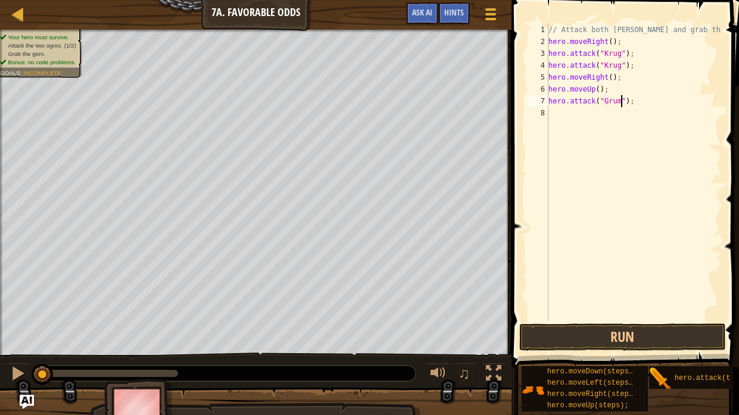
type textarea "hero.attack("Grump");"
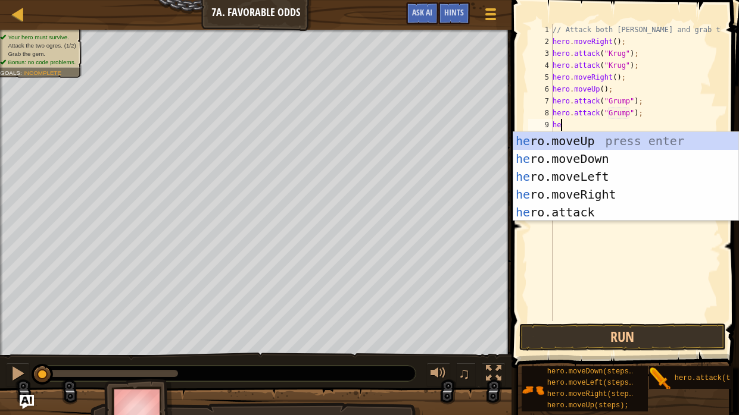
type textarea "her"
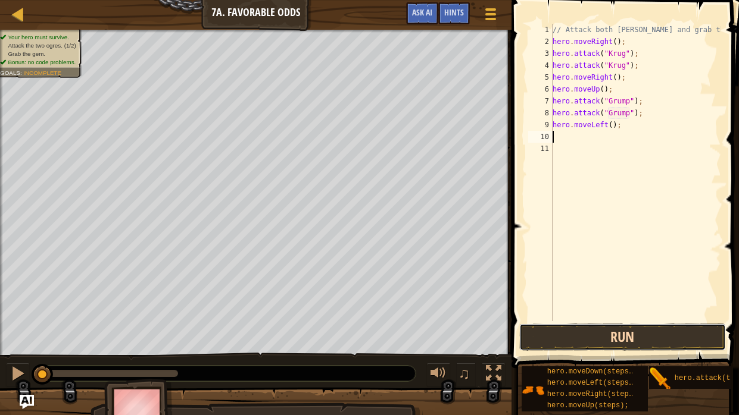
click at [634, 314] on button "Run" at bounding box center [622, 337] width 207 height 27
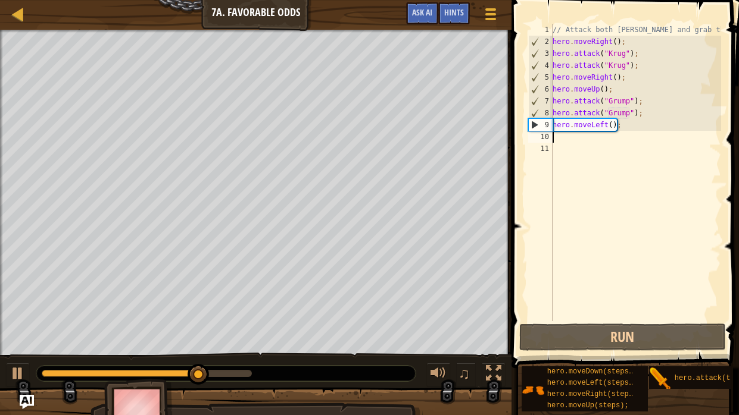
click at [612, 127] on div "// Attack both [PERSON_NAME] and grab the gem. hero . moveRight ( ) ; hero . at…" at bounding box center [635, 184] width 171 height 321
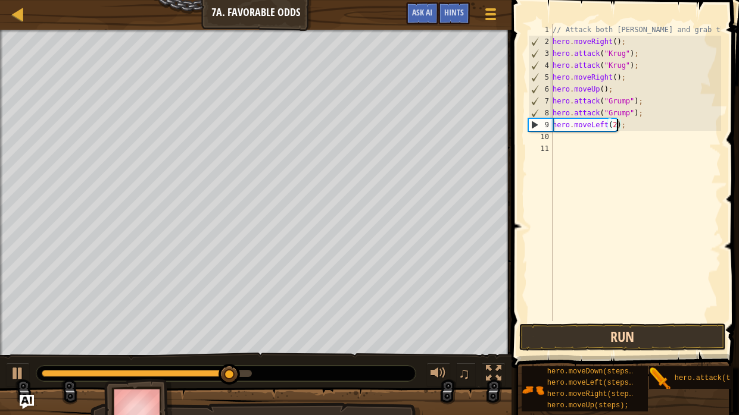
type textarea "hero.moveLeft(2);"
click at [658, 314] on button "Run" at bounding box center [622, 337] width 207 height 27
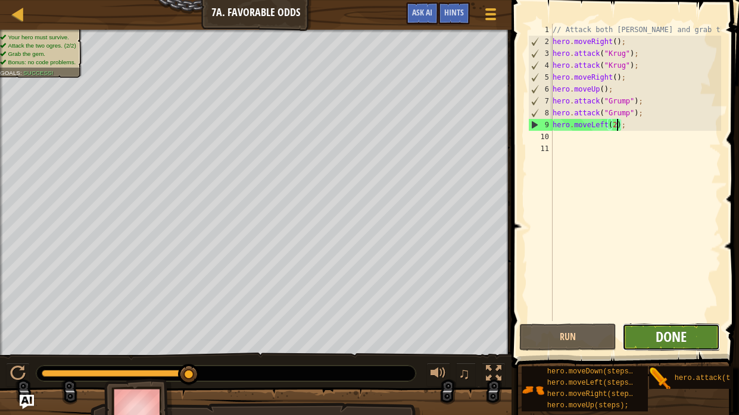
click at [671, 314] on span "Done" at bounding box center [670, 336] width 31 height 19
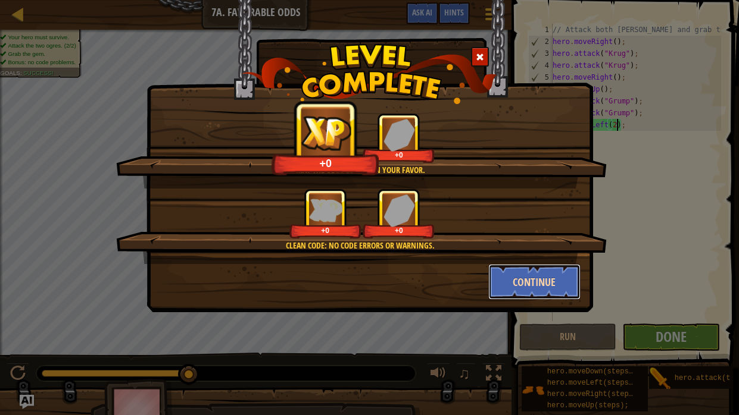
click at [545, 282] on button "Continue" at bounding box center [534, 282] width 92 height 36
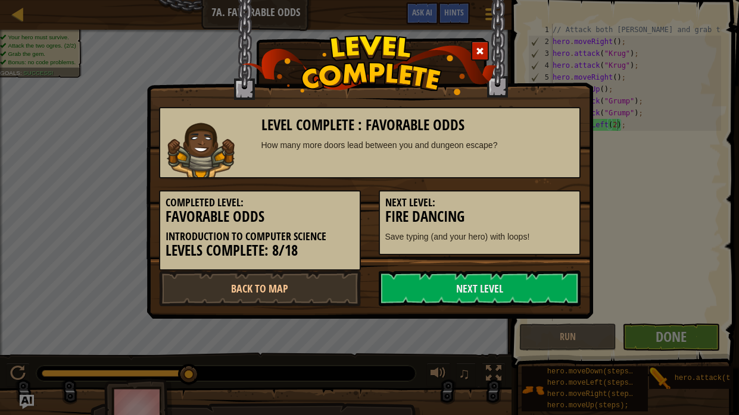
click at [545, 282] on link "Next Level" at bounding box center [480, 289] width 202 height 36
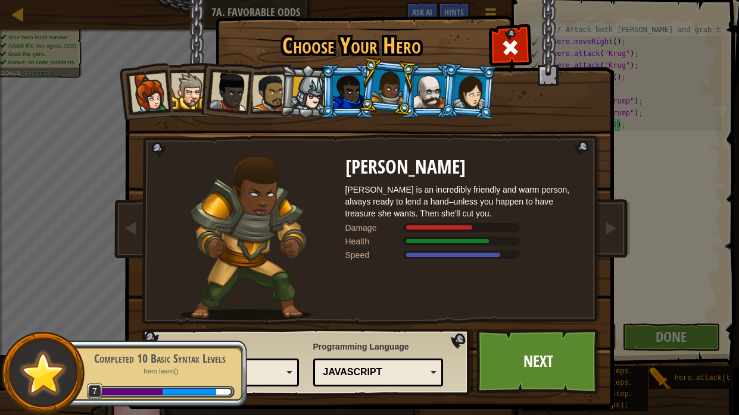
click at [429, 106] on div at bounding box center [429, 92] width 31 height 32
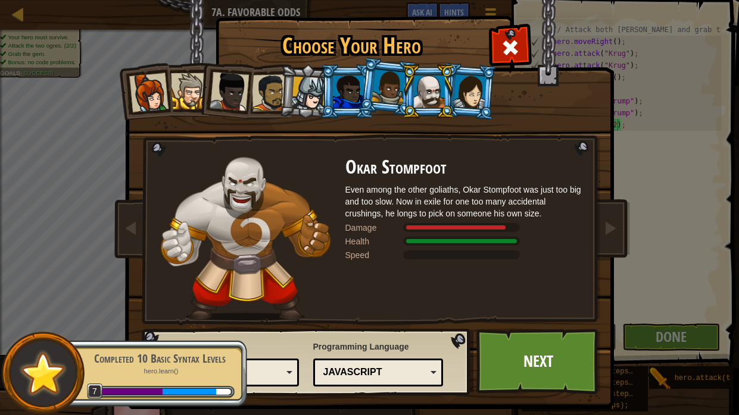
click at [373, 89] on div at bounding box center [388, 87] width 34 height 35
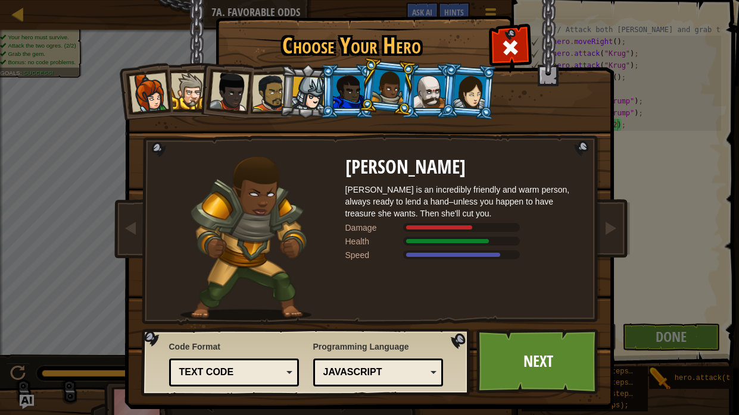
click at [334, 82] on div at bounding box center [348, 92] width 31 height 32
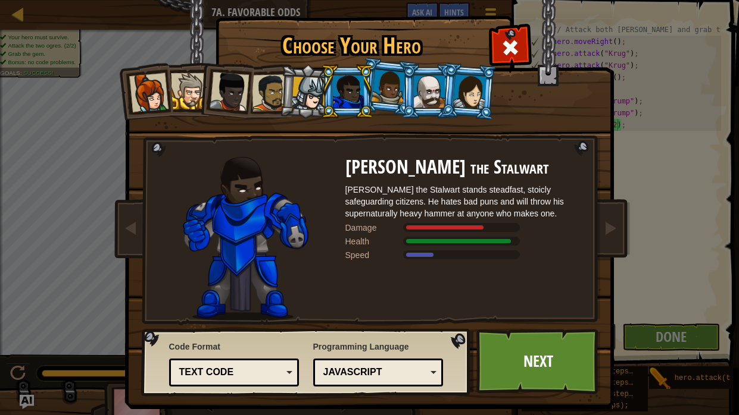
click at [302, 80] on div at bounding box center [309, 94] width 34 height 34
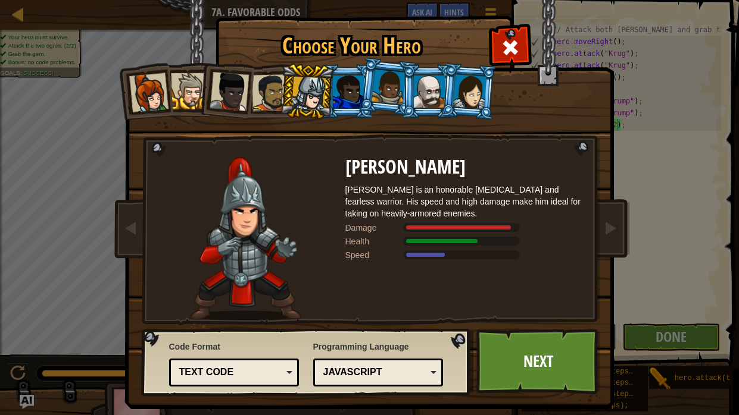
click at [261, 80] on div at bounding box center [269, 92] width 37 height 37
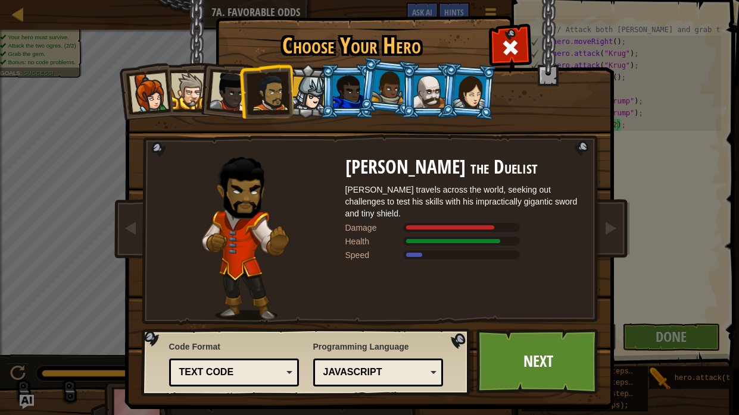
click at [230, 83] on div at bounding box center [229, 91] width 39 height 39
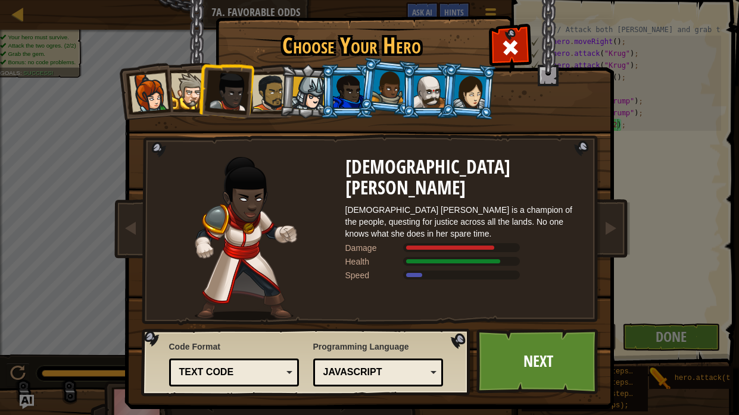
click at [379, 72] on div at bounding box center [388, 87] width 34 height 35
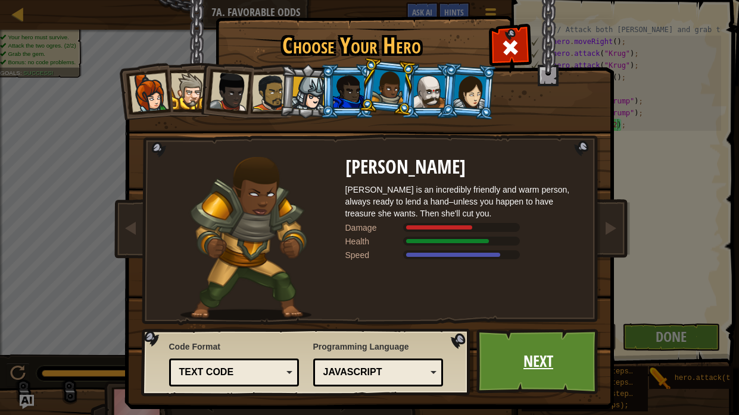
click at [547, 314] on link "Next" at bounding box center [538, 361] width 124 height 65
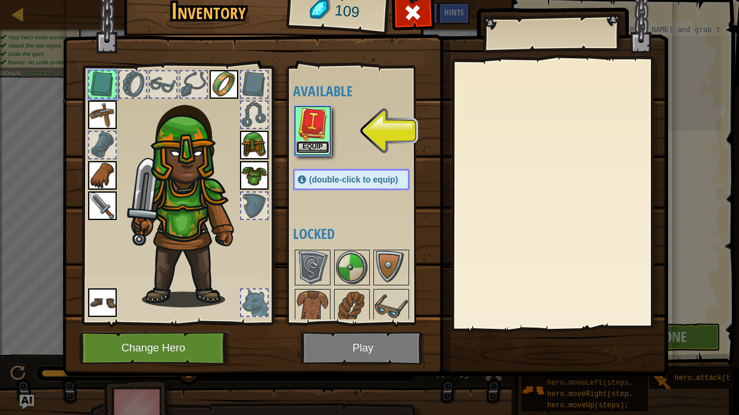
click at [309, 146] on button "Equip" at bounding box center [312, 147] width 33 height 12
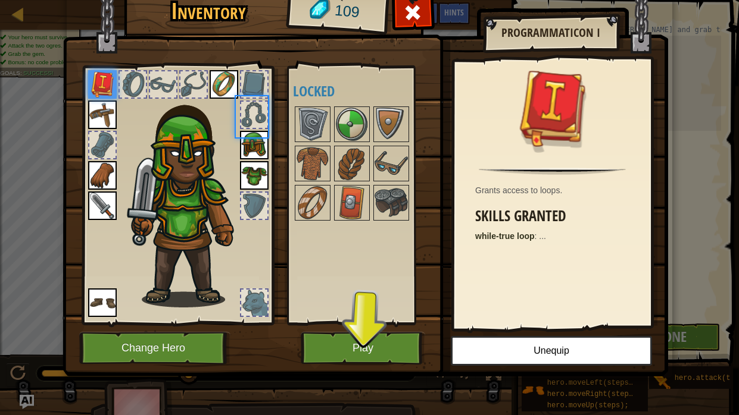
click at [309, 147] on img at bounding box center [312, 163] width 33 height 33
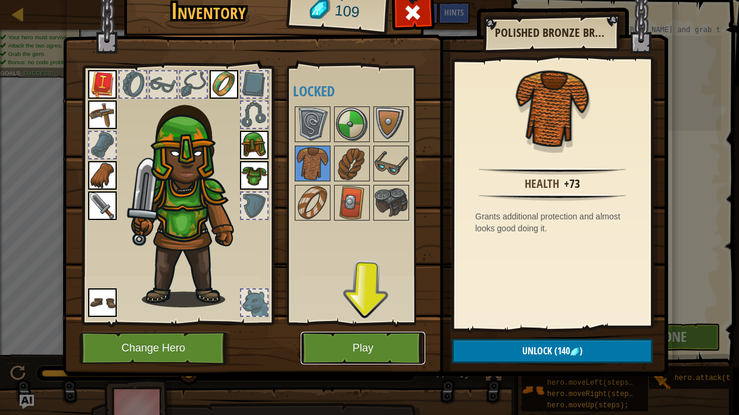
click at [384, 314] on button "Play" at bounding box center [363, 348] width 124 height 33
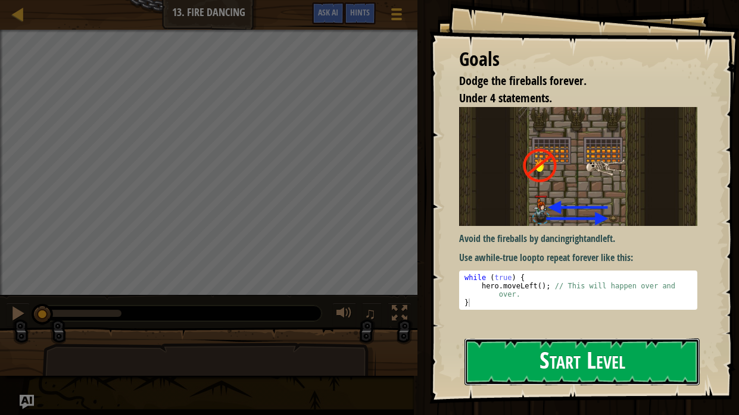
click at [510, 314] on button "Start Level" at bounding box center [581, 362] width 235 height 47
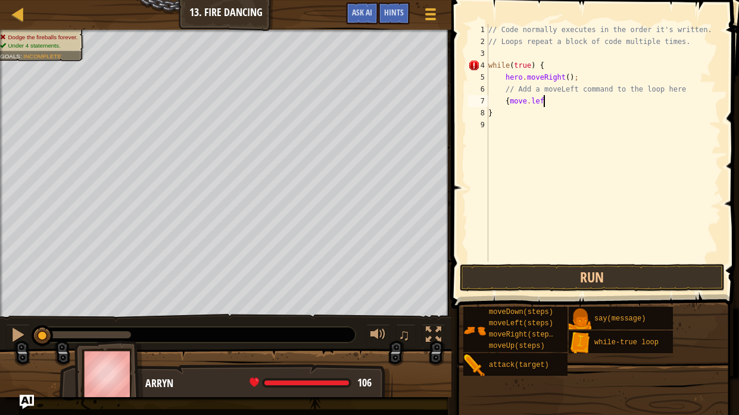
scroll to position [5, 4]
type textarea "{move.left"
click at [509, 106] on div "// Code normally executes in the order it's written. // Loops repeat a block of…" at bounding box center [604, 155] width 236 height 262
click at [542, 290] on button "Run" at bounding box center [591, 277] width 265 height 27
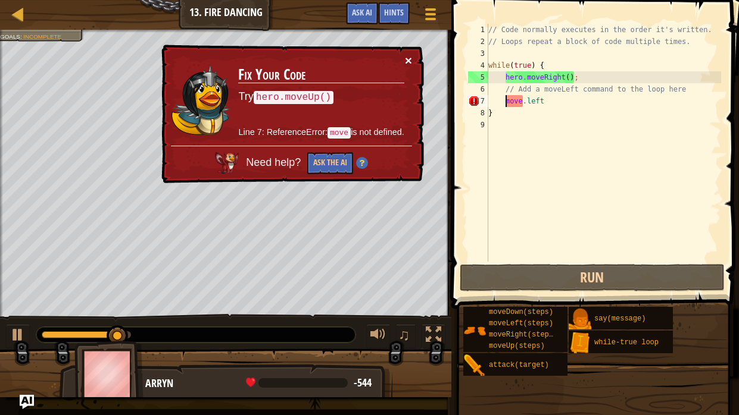
click at [408, 61] on button "×" at bounding box center [408, 60] width 7 height 12
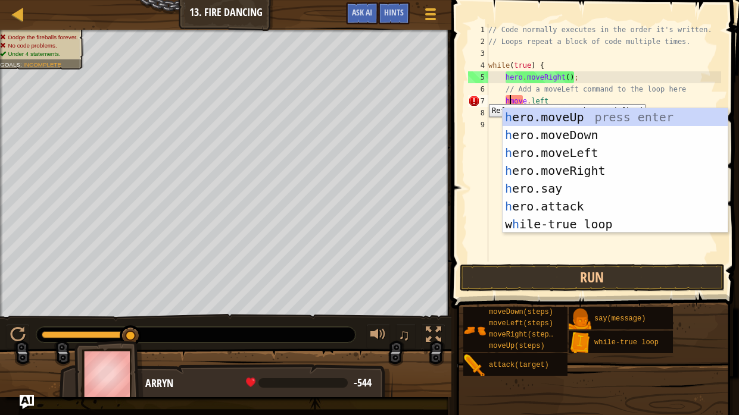
scroll to position [5, 1]
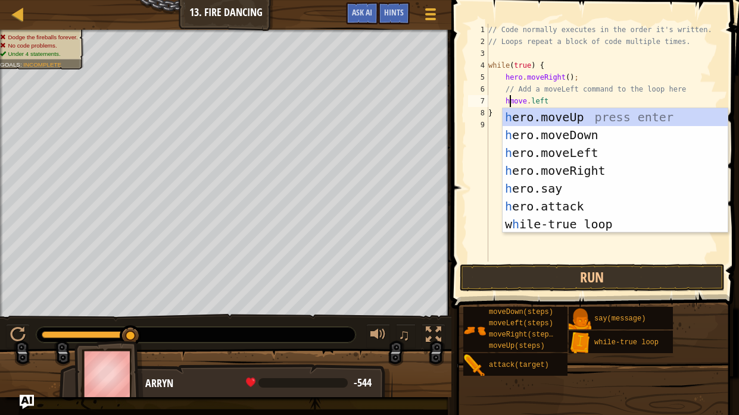
click at [513, 85] on div "// Code normally executes in the order it's written. // Loops repeat a block of…" at bounding box center [604, 155] width 236 height 262
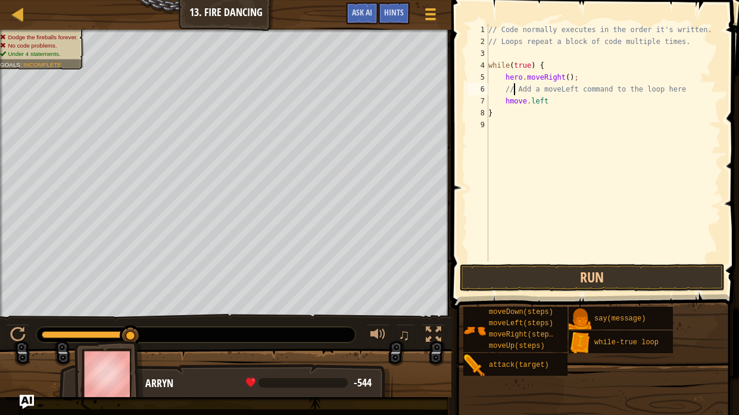
click at [543, 99] on div "// Code normally executes in the order it's written. // Loops repeat a block of…" at bounding box center [604, 155] width 236 height 262
click at [548, 101] on div "// Code normally executes in the order it's written. // Loops repeat a block of…" at bounding box center [604, 155] width 236 height 262
type textarea "her"
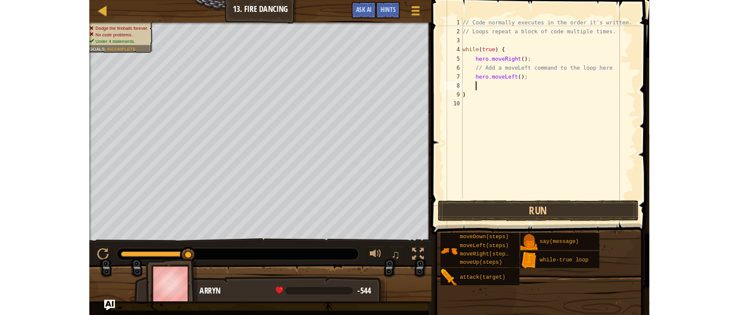
scroll to position [5, 1]
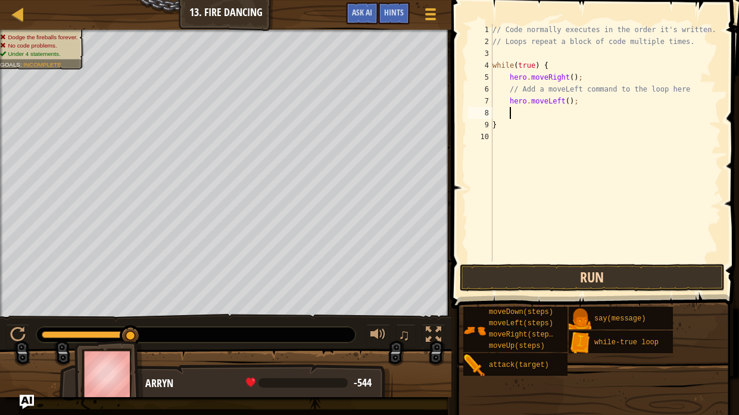
type textarea "\"
click at [549, 277] on button "Run" at bounding box center [591, 277] width 265 height 27
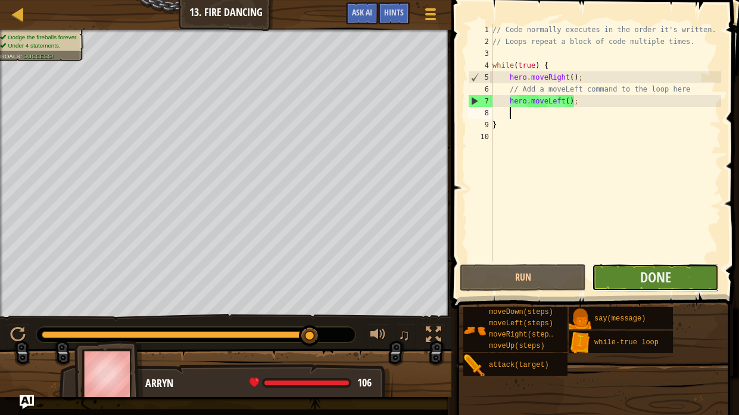
click at [618, 269] on button "Done" at bounding box center [655, 277] width 126 height 27
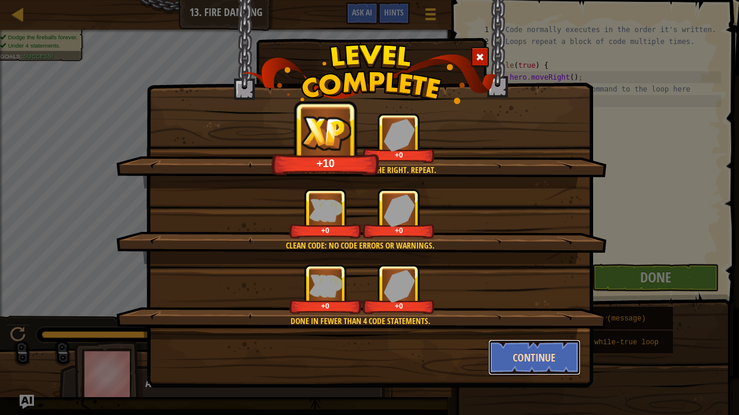
click at [531, 314] on button "Continue" at bounding box center [534, 358] width 92 height 36
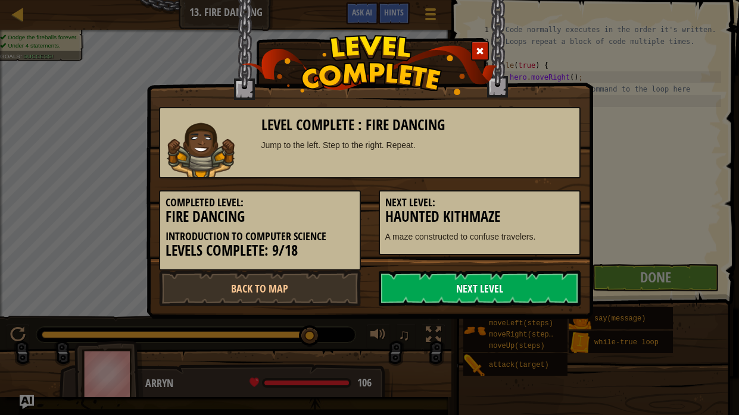
click at [494, 293] on link "Next Level" at bounding box center [480, 289] width 202 height 36
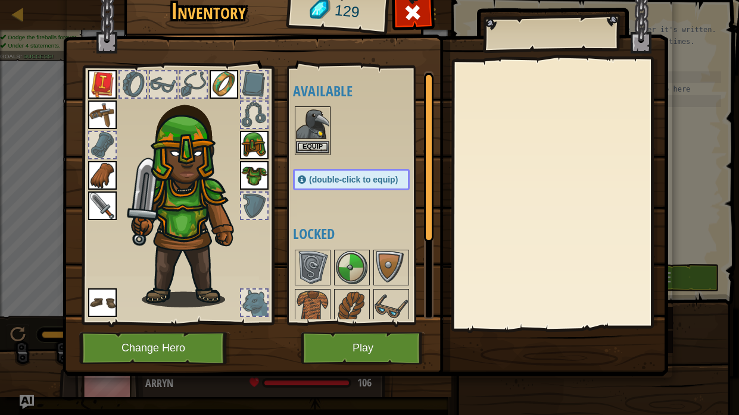
click at [314, 119] on img at bounding box center [312, 124] width 33 height 33
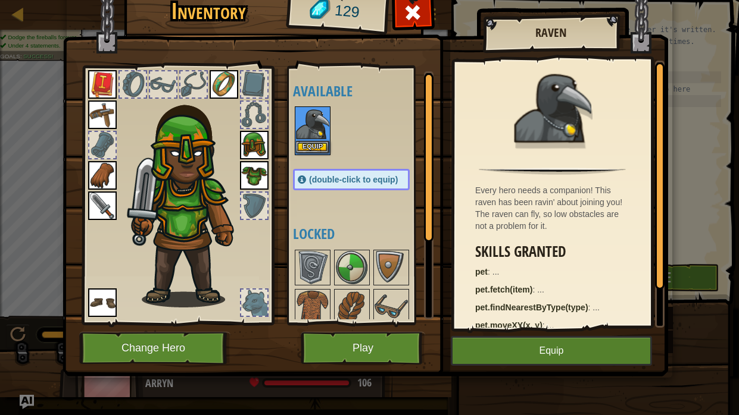
click at [314, 119] on img at bounding box center [312, 124] width 33 height 33
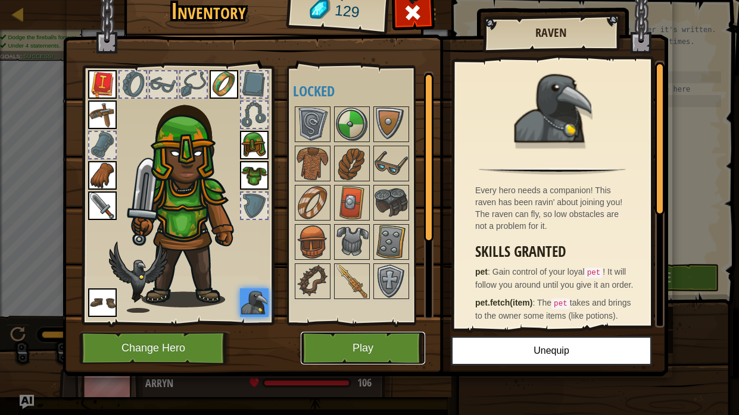
click at [404, 314] on button "Play" at bounding box center [363, 348] width 124 height 33
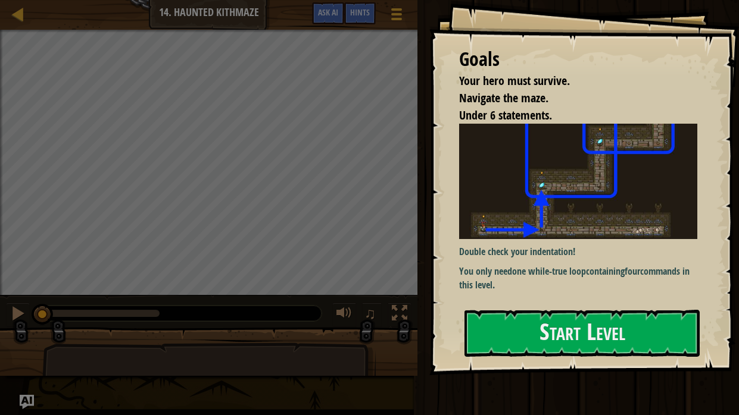
click at [380, 26] on div "Game Menu Done Hints Ask AI" at bounding box center [358, 16] width 105 height 28
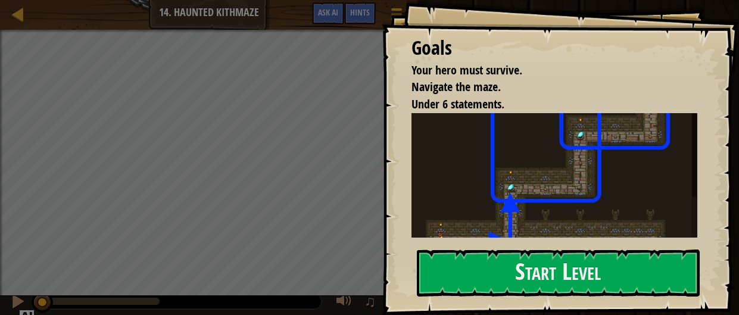
click at [444, 199] on img at bounding box center [554, 182] width 286 height 139
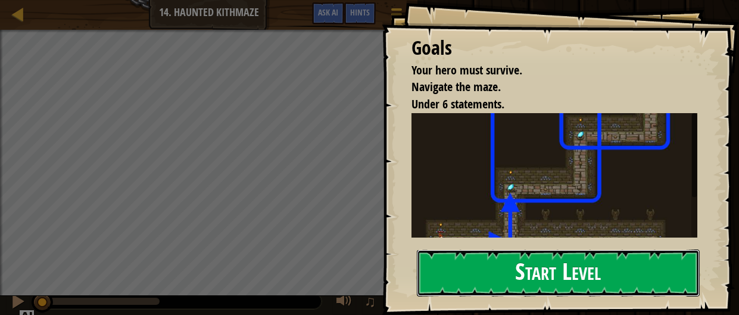
click at [475, 268] on button "Start Level" at bounding box center [558, 272] width 283 height 47
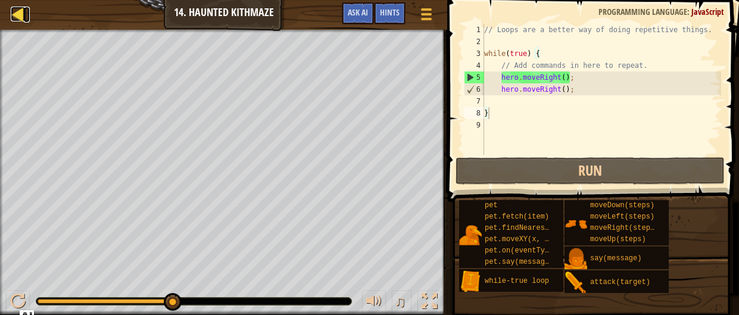
click at [11, 17] on div at bounding box center [18, 14] width 15 height 15
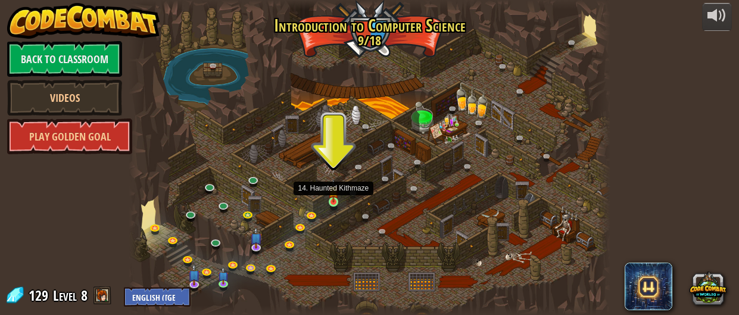
click at [333, 190] on img at bounding box center [333, 191] width 10 height 24
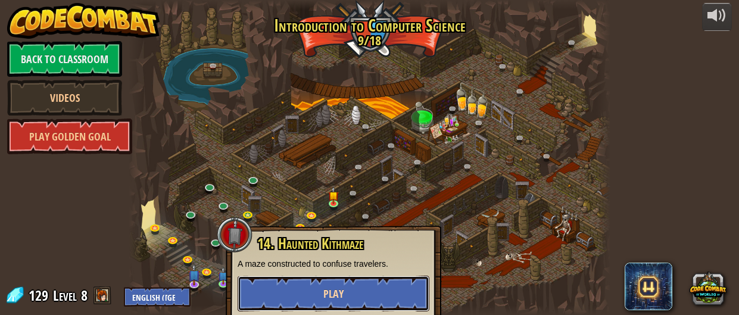
click at [292, 298] on button "Play" at bounding box center [333, 294] width 192 height 36
